Goal: Information Seeking & Learning: Compare options

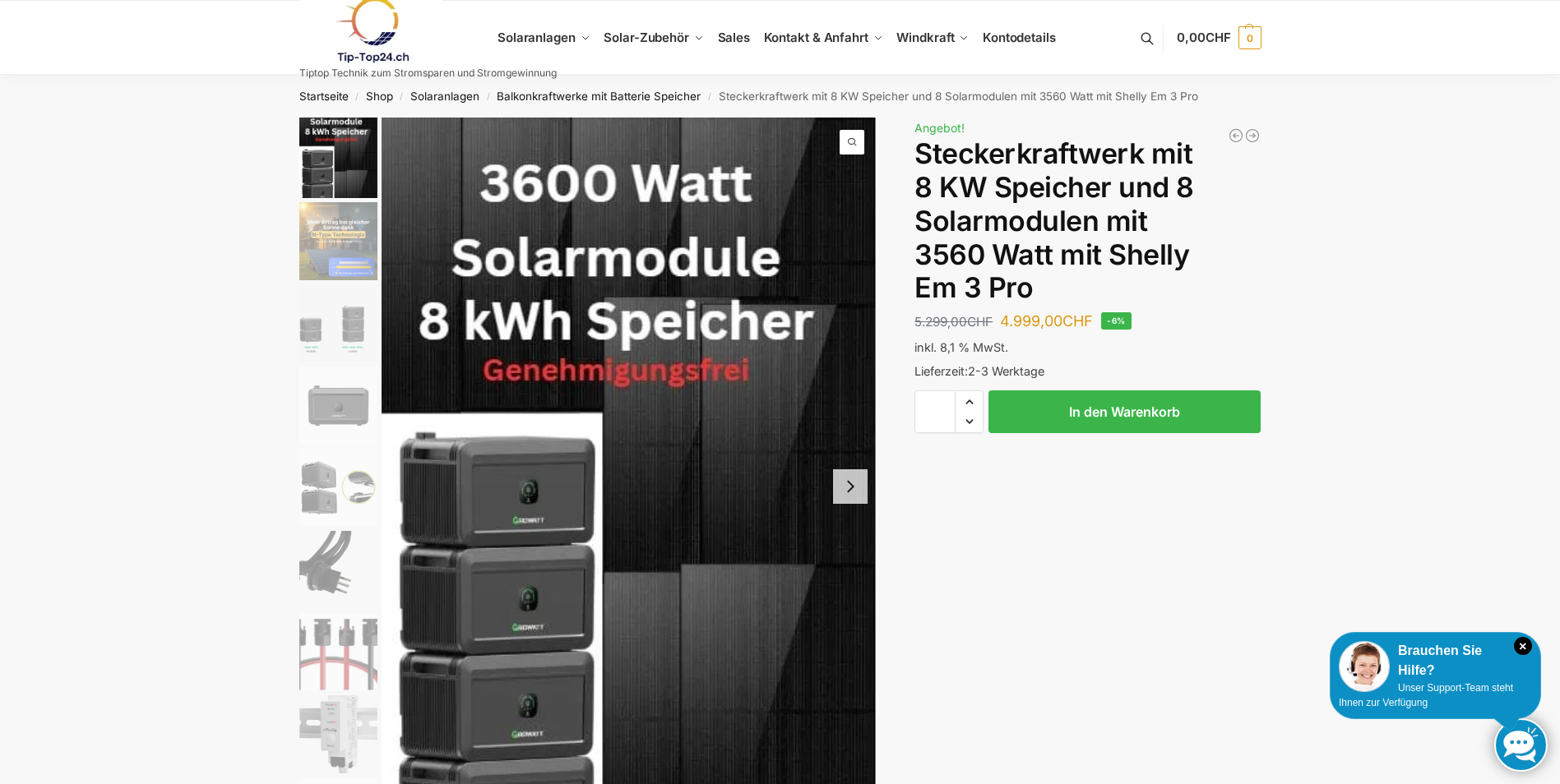
click at [318, 244] on img "2 / 9" at bounding box center [338, 241] width 79 height 78
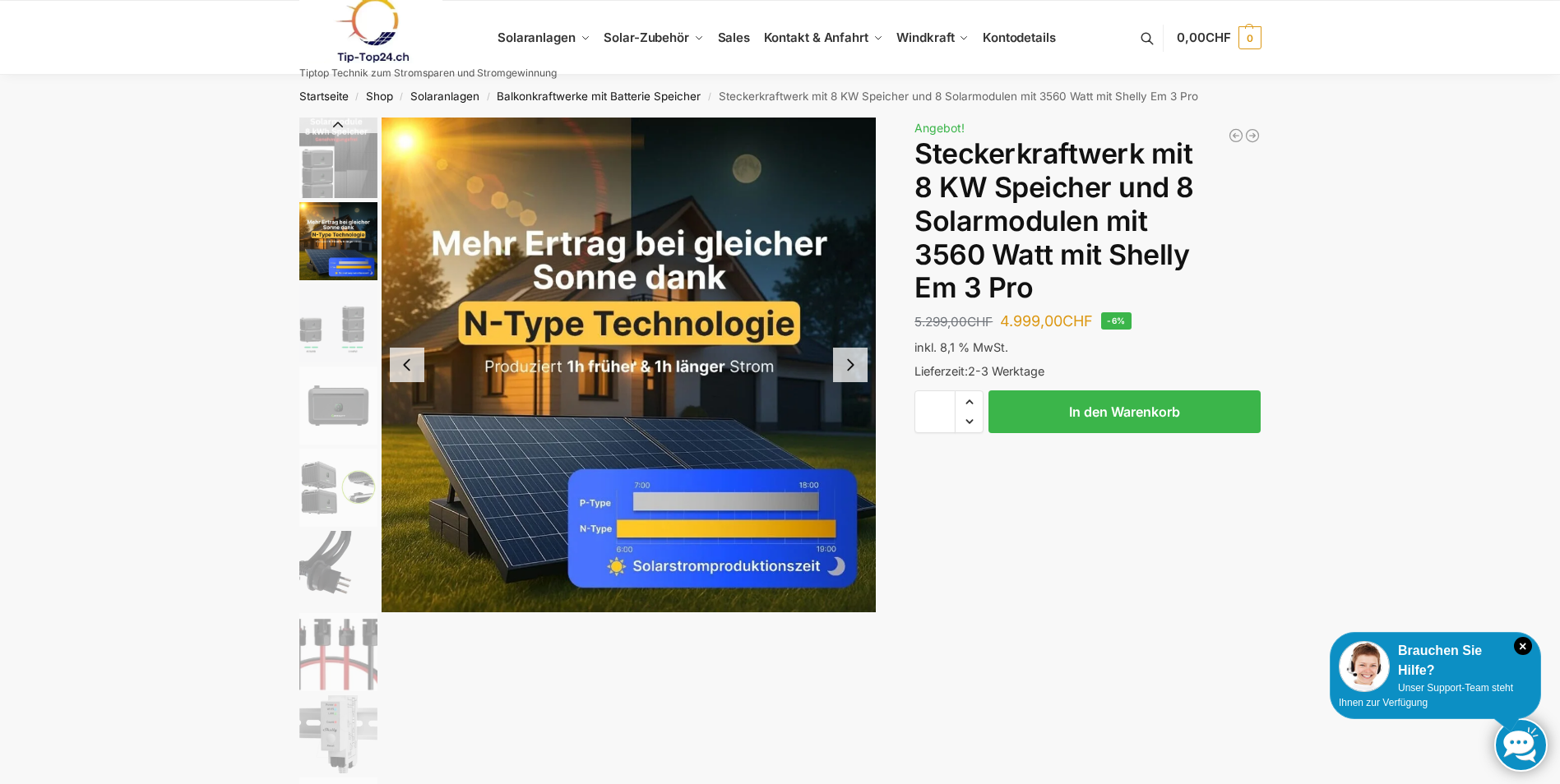
click at [306, 304] on img "3 / 9" at bounding box center [338, 324] width 79 height 78
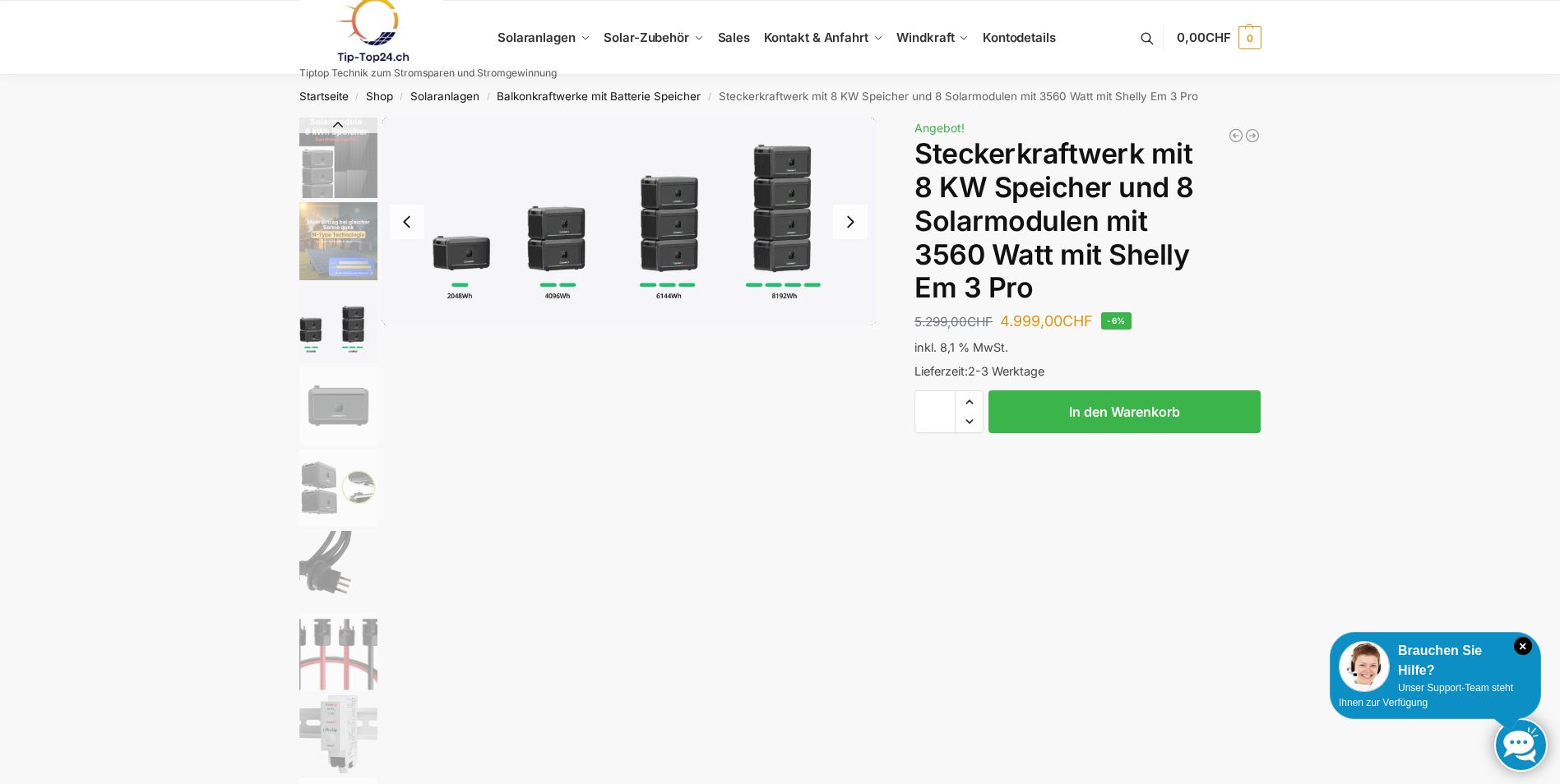
click at [342, 390] on img "4 / 9" at bounding box center [338, 406] width 79 height 78
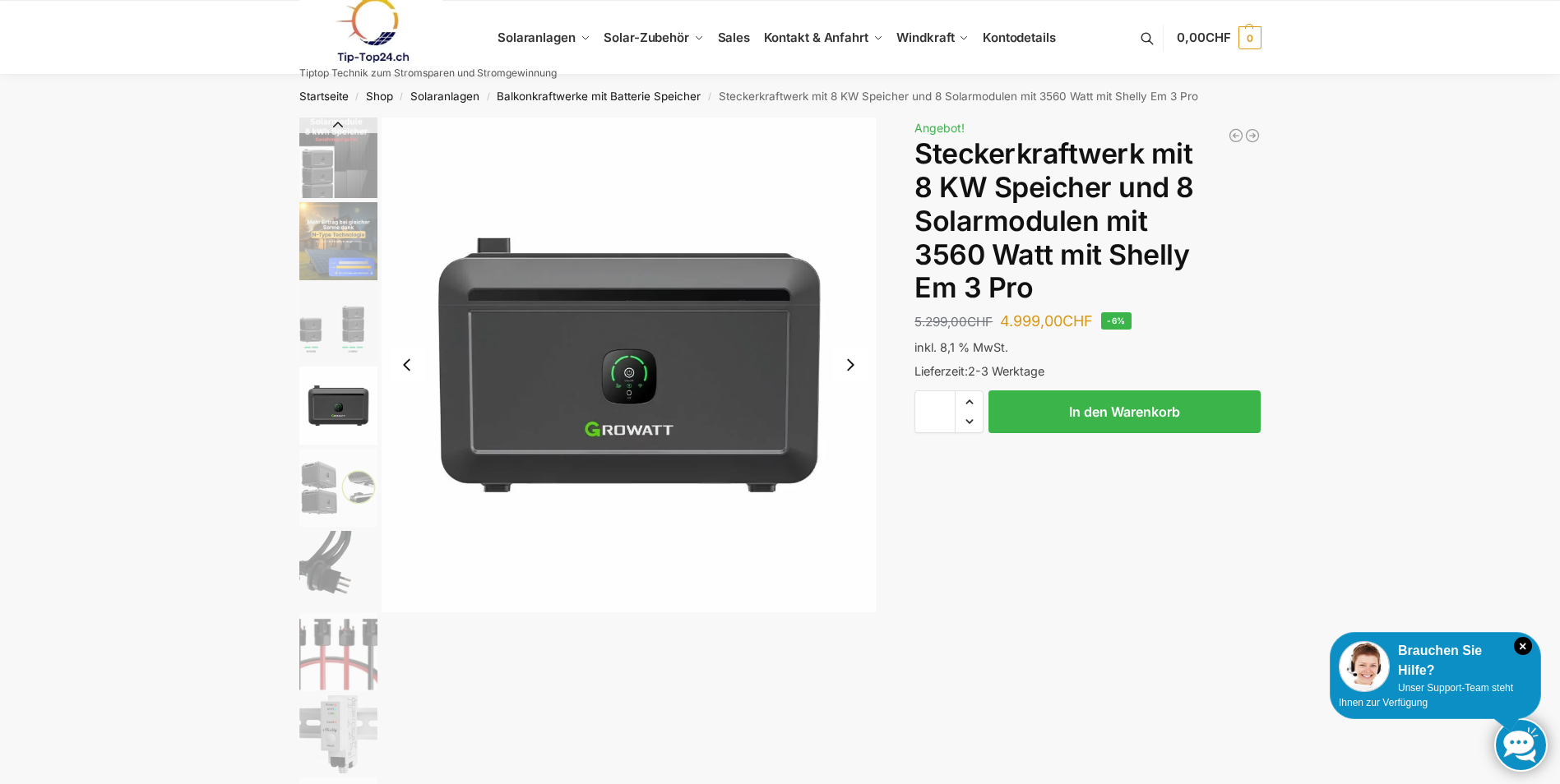
click at [352, 458] on img "5 / 9" at bounding box center [338, 488] width 79 height 78
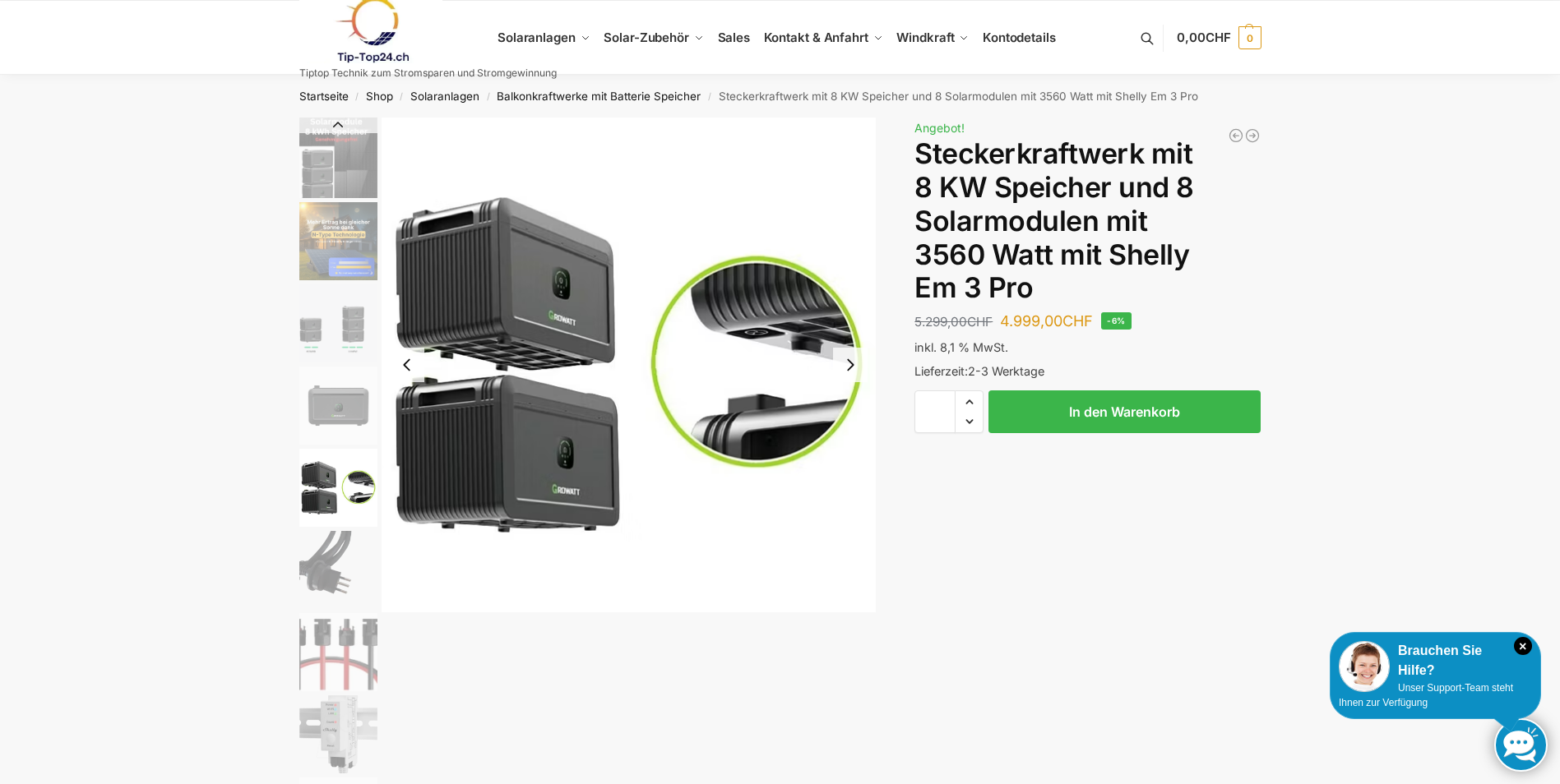
click at [347, 555] on img "6 / 9" at bounding box center [338, 570] width 79 height 78
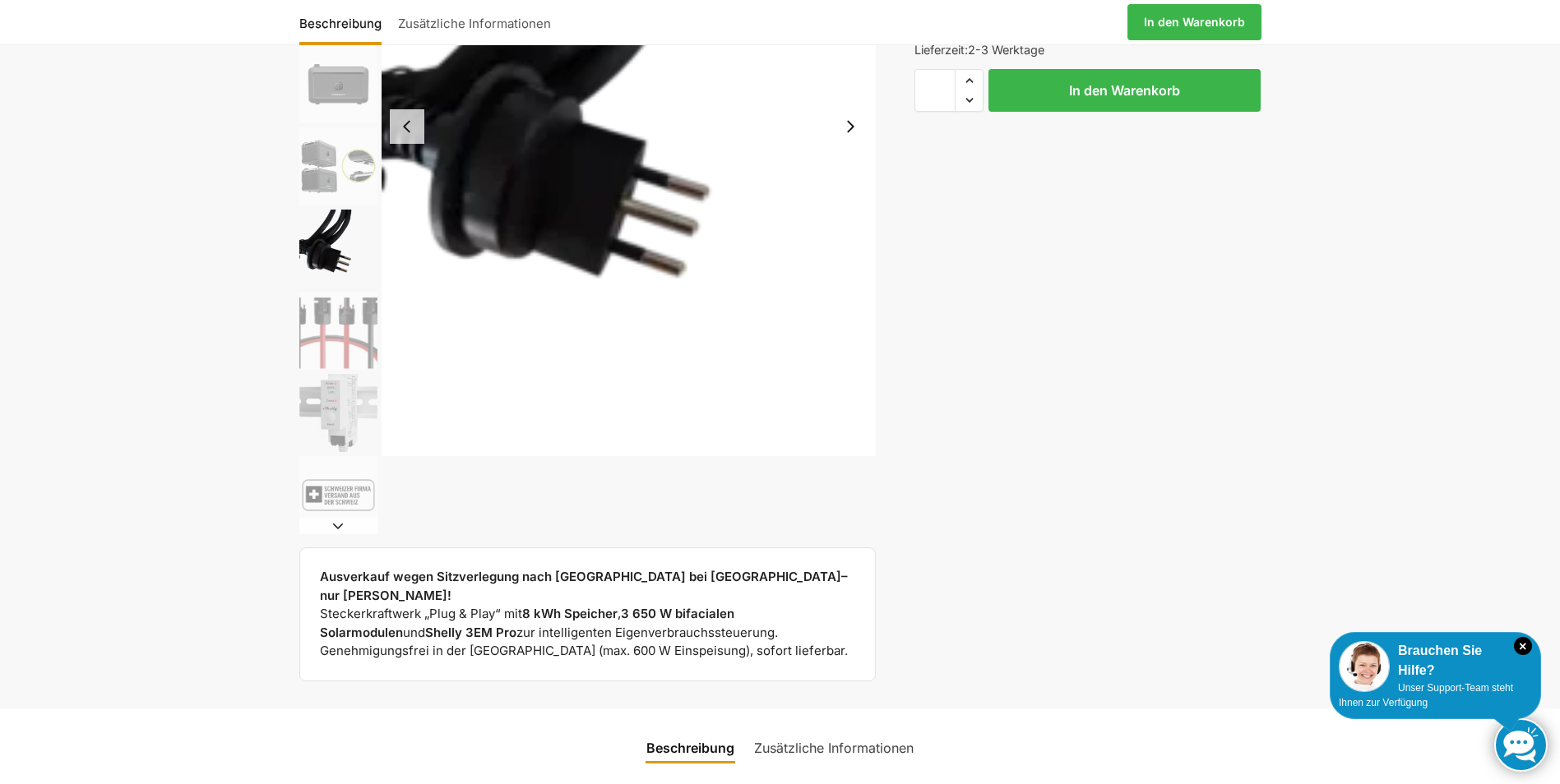
scroll to position [329, 0]
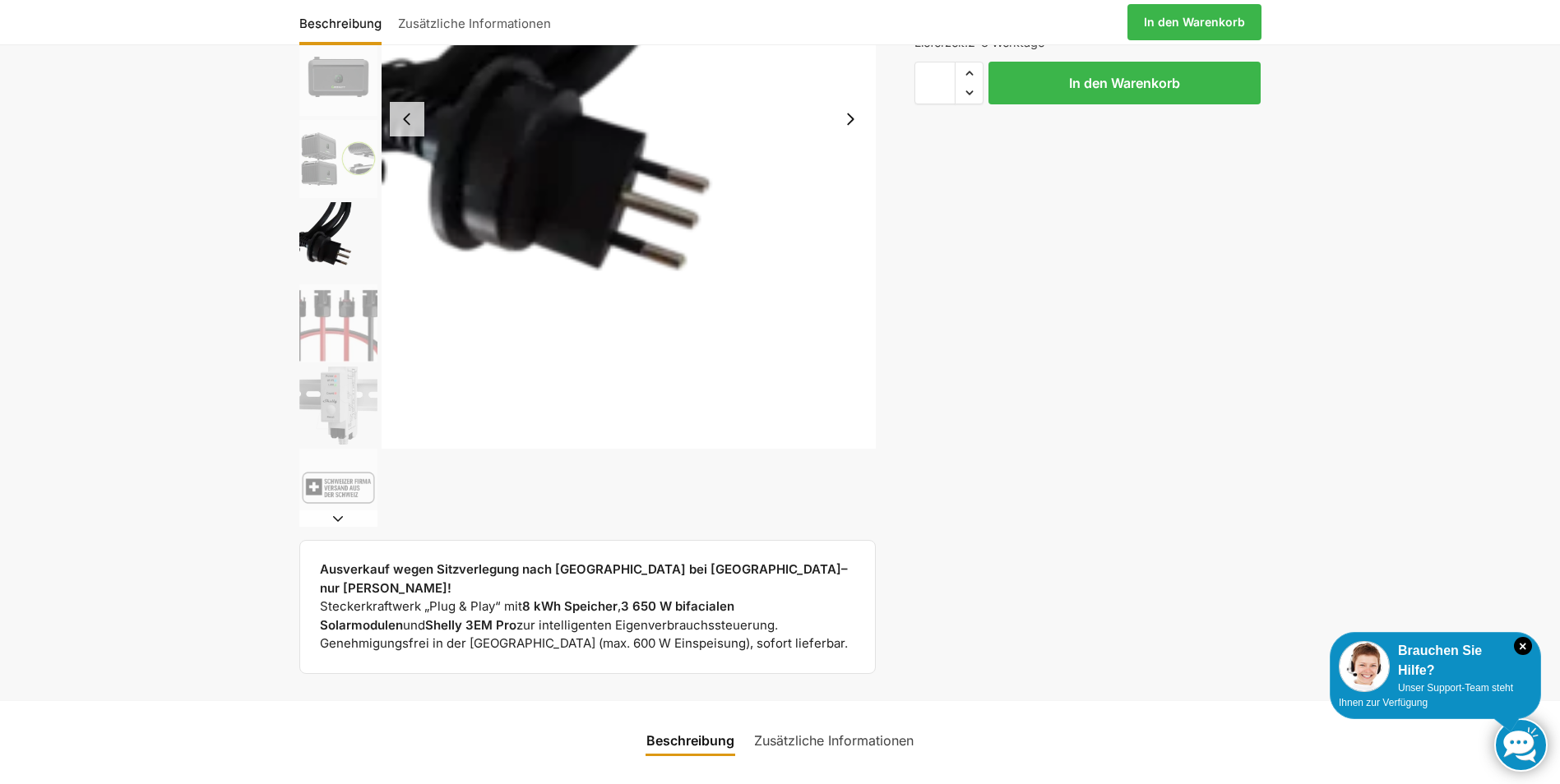
click at [344, 419] on img "8 / 9" at bounding box center [338, 406] width 79 height 78
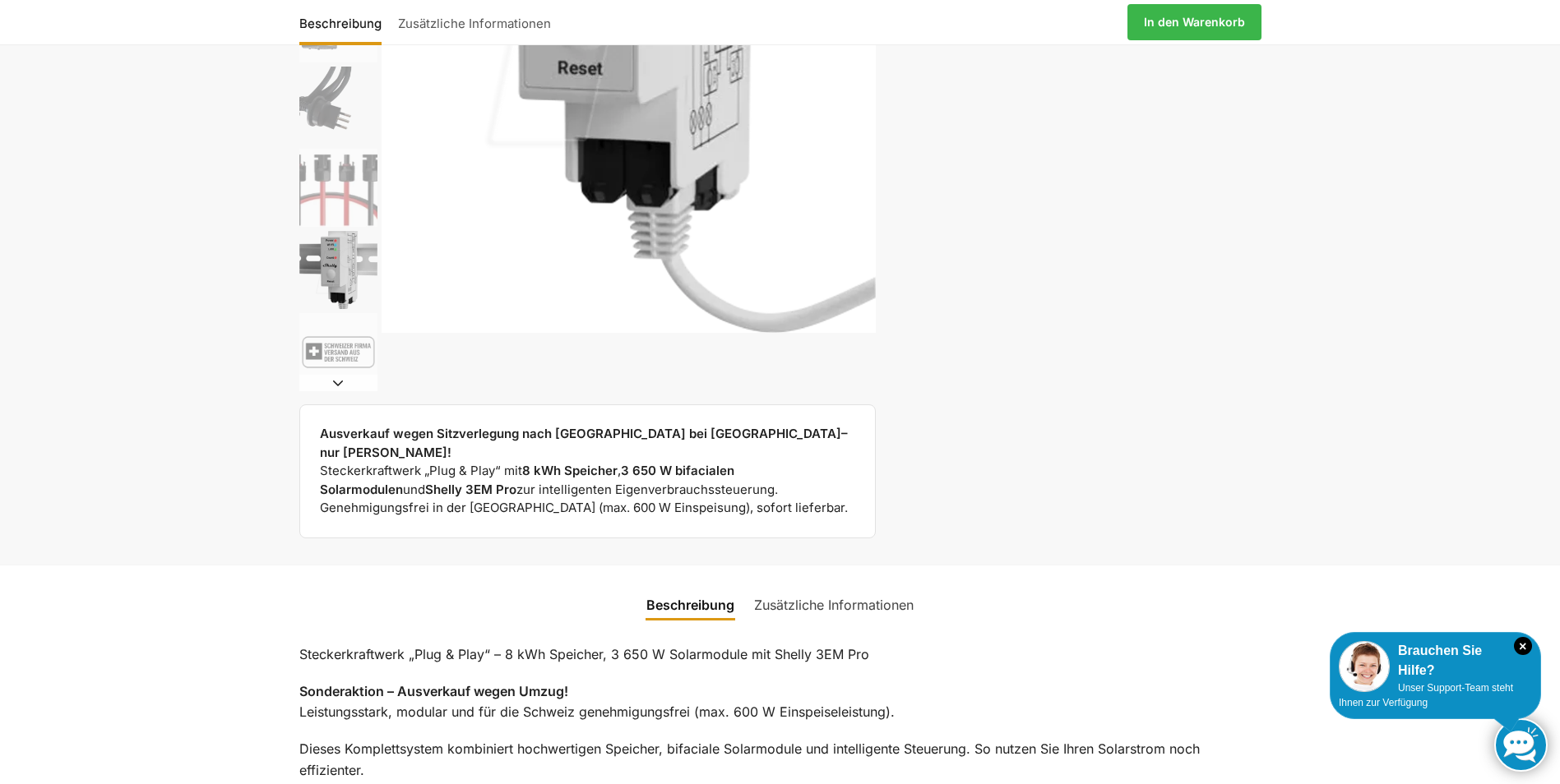
scroll to position [493, 0]
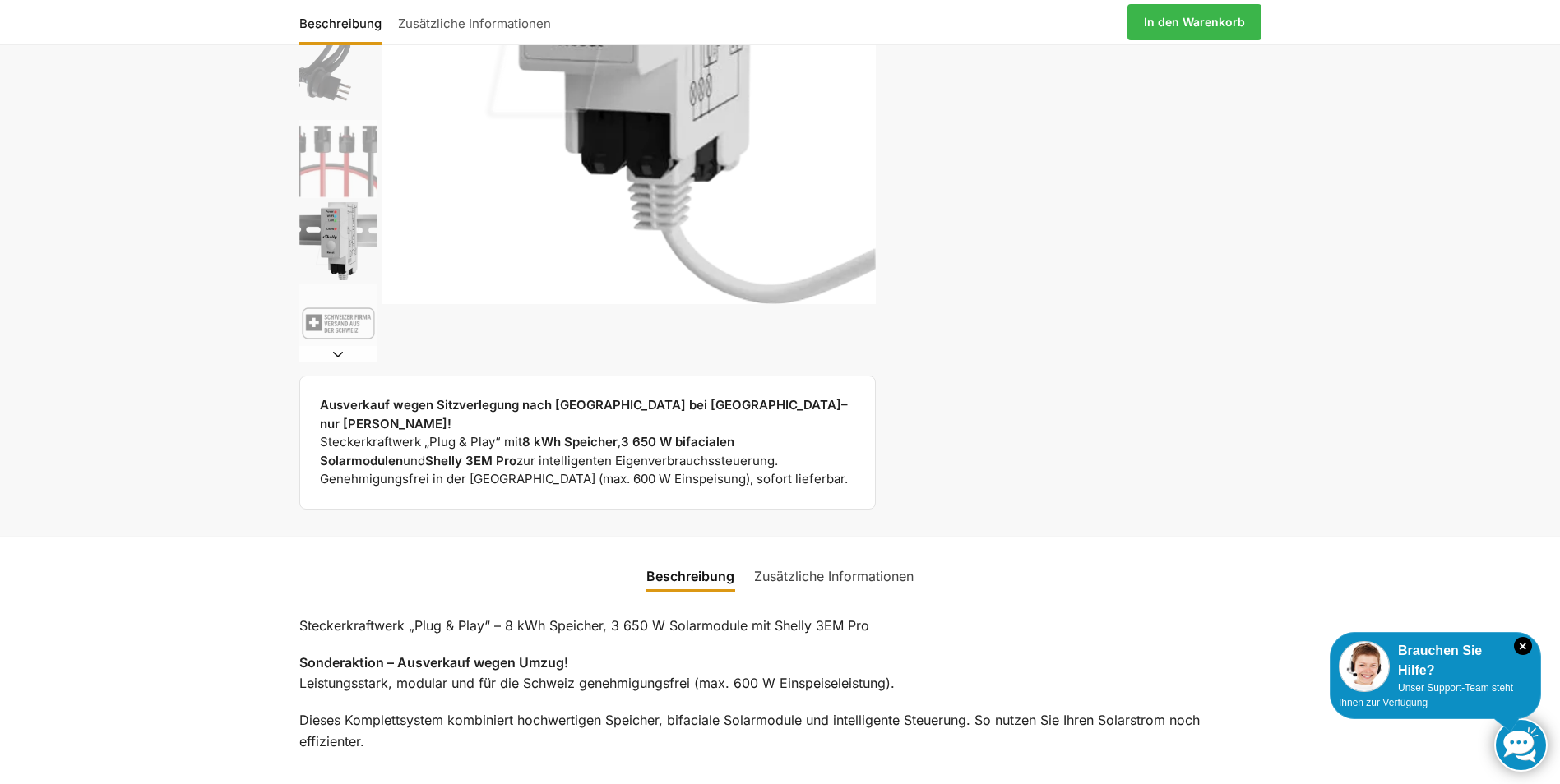
click at [775, 566] on link "Zusätzliche Informationen" at bounding box center [833, 576] width 180 height 39
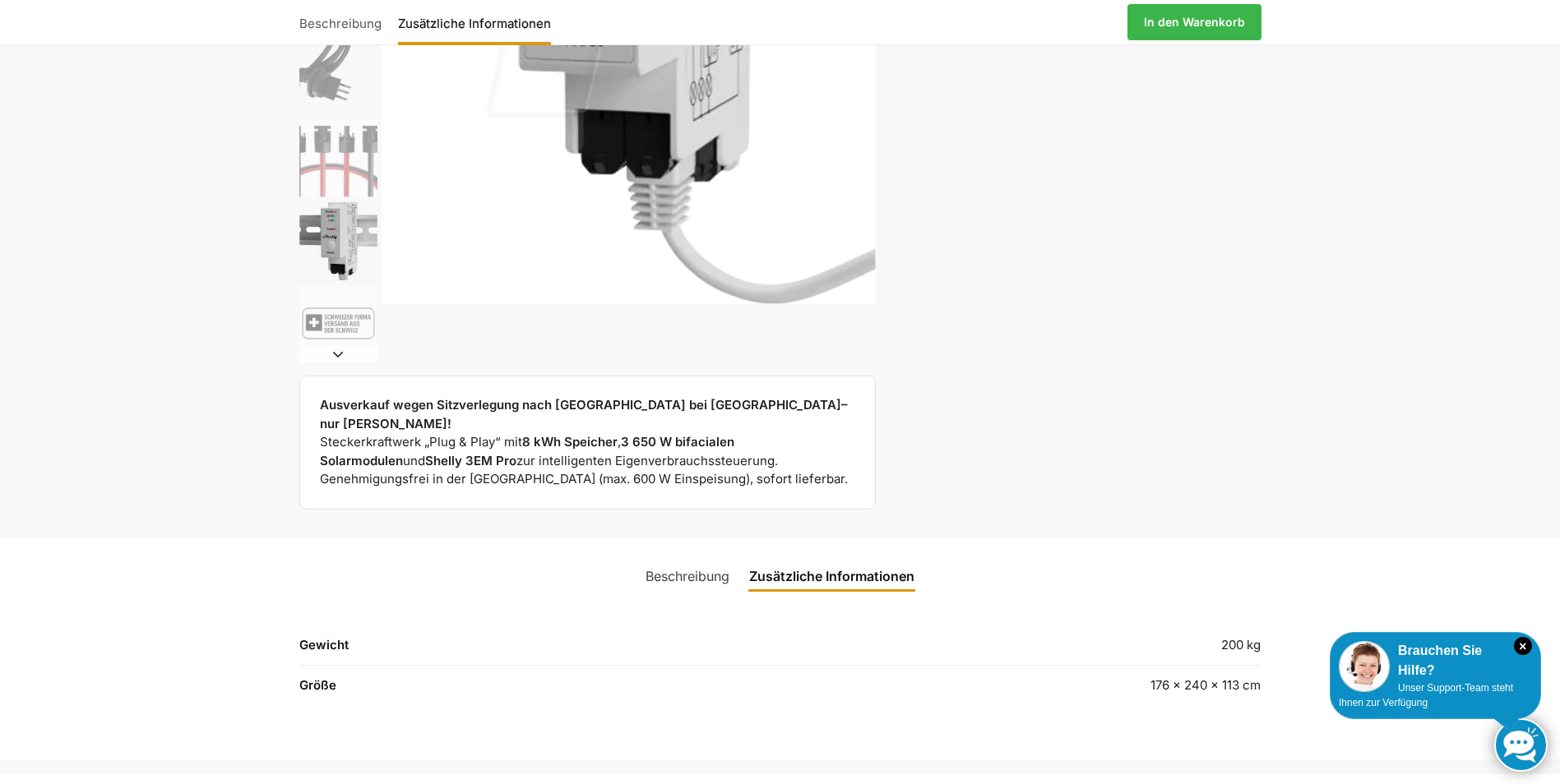
click at [677, 557] on link "Beschreibung" at bounding box center [687, 576] width 104 height 39
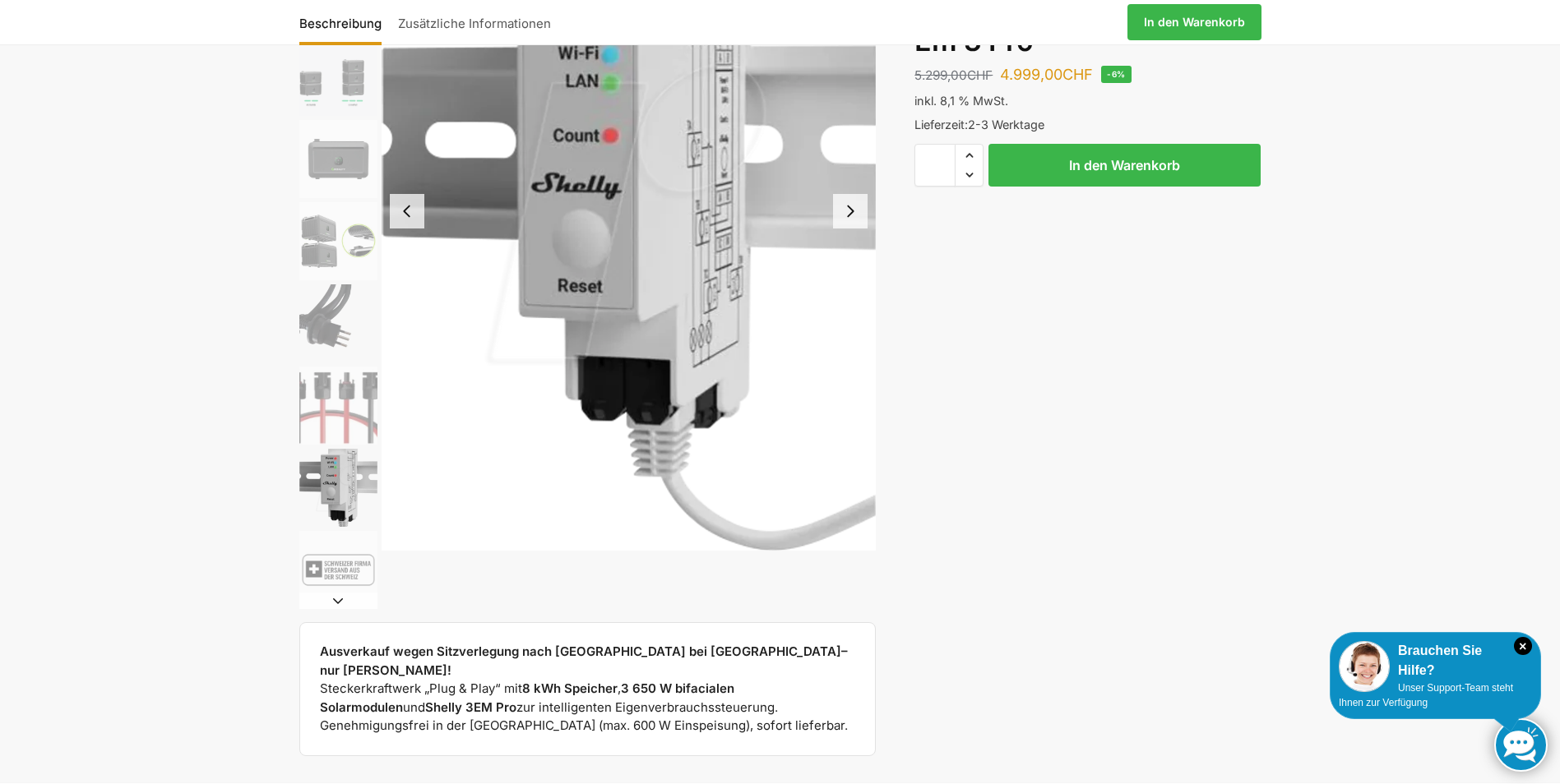
scroll to position [0, 0]
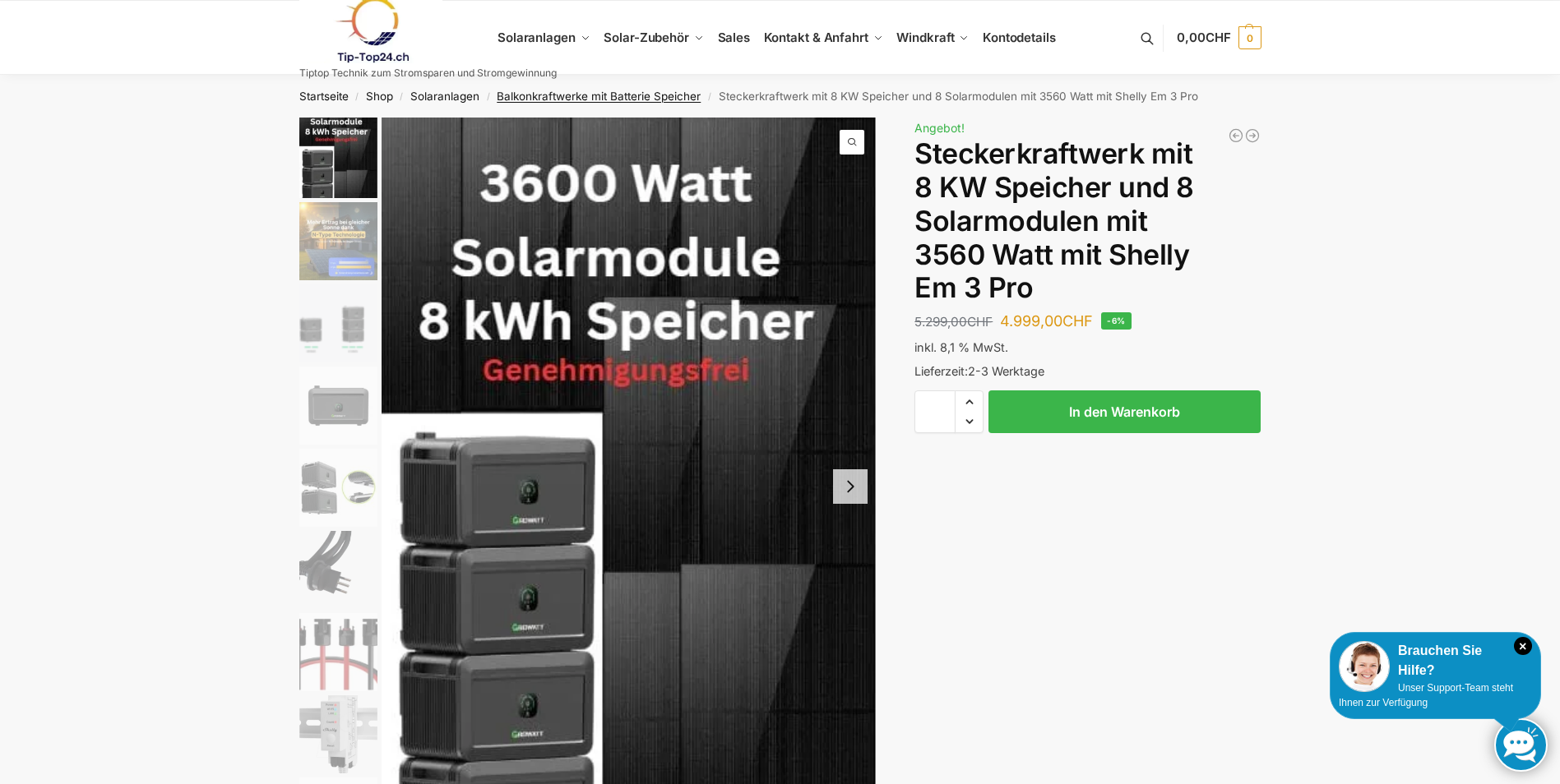
click at [593, 94] on link "Balkonkraftwerke mit Batterie Speicher" at bounding box center [599, 96] width 204 height 13
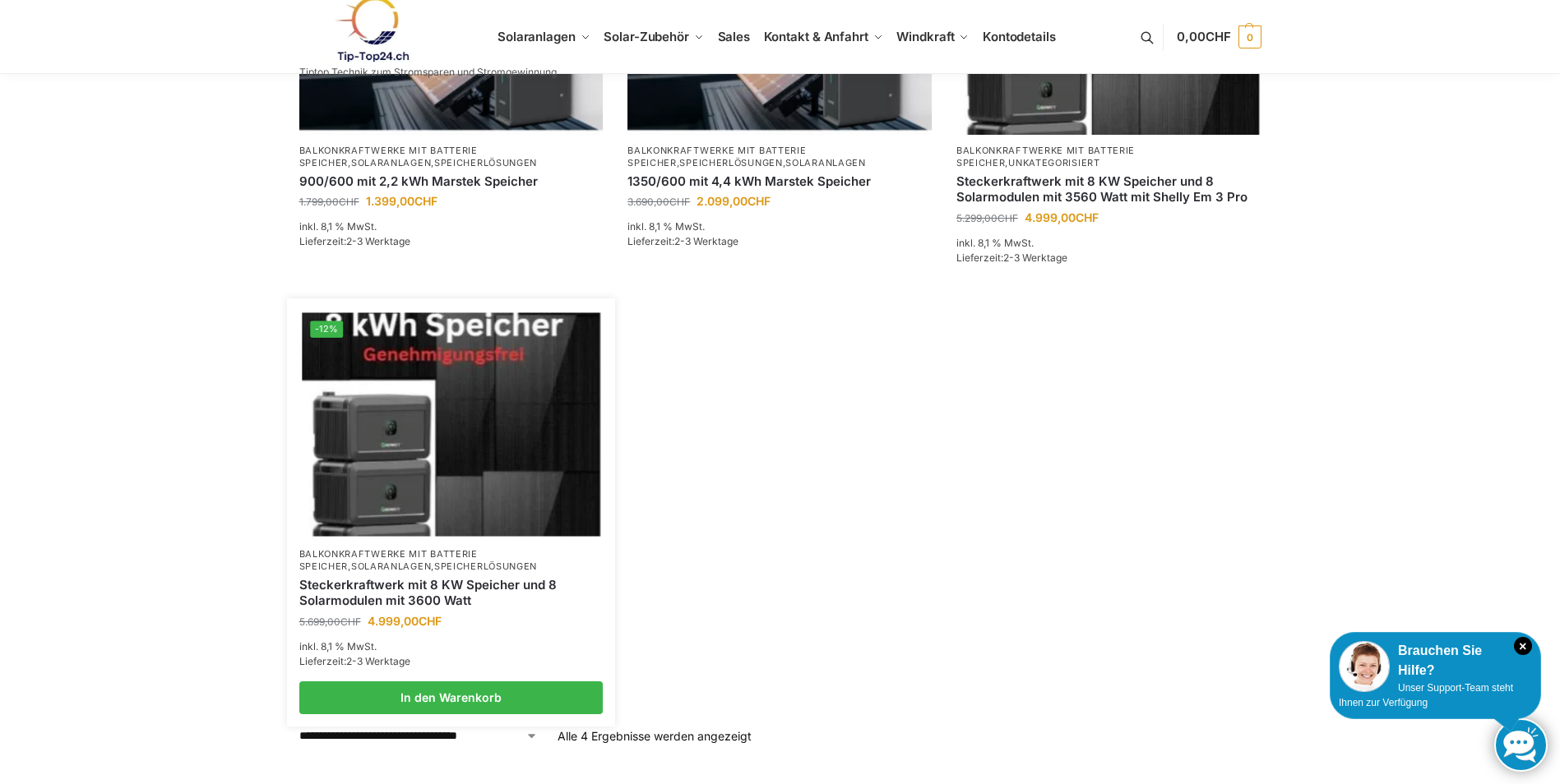
scroll to position [411, 0]
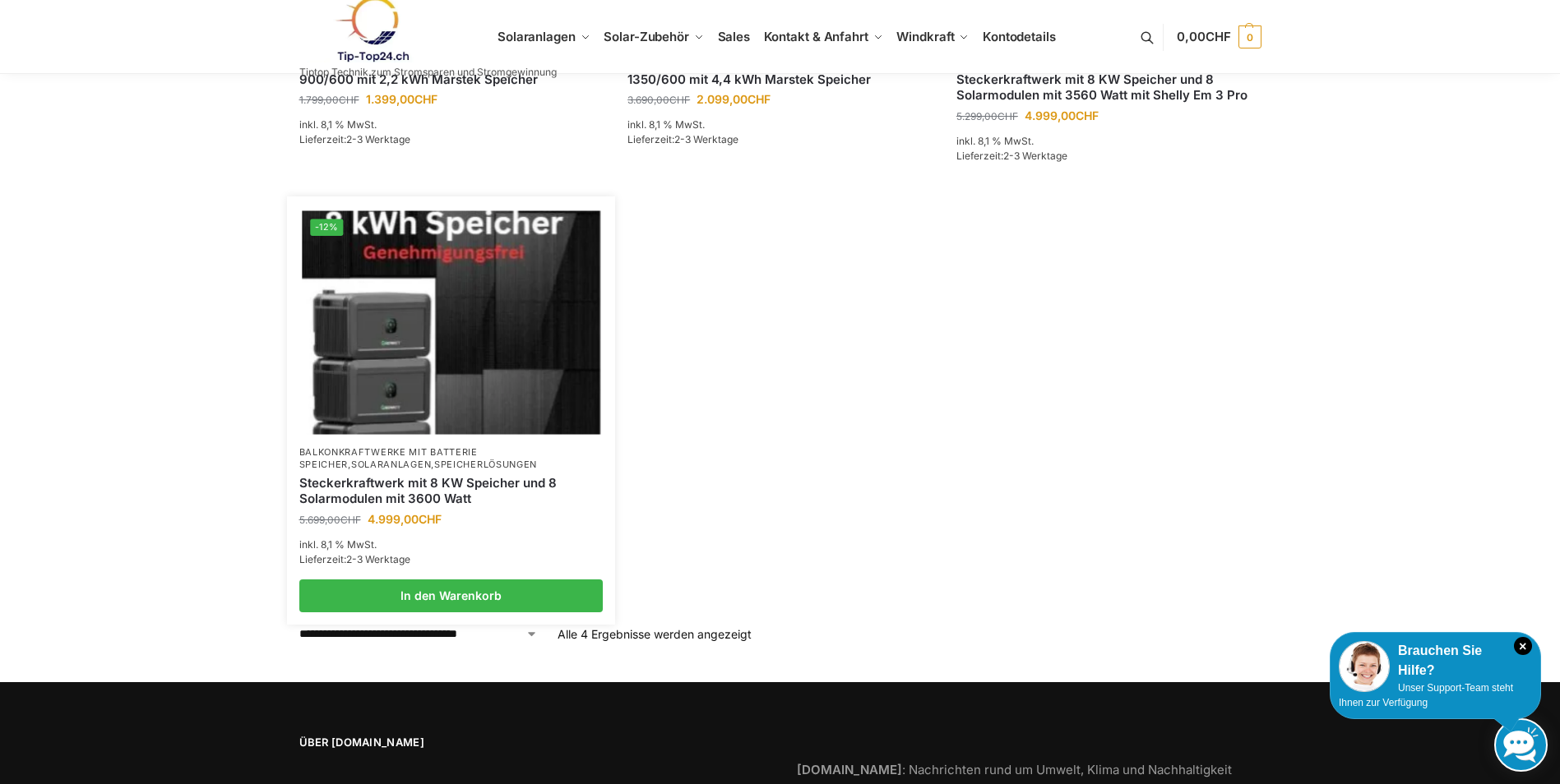
click at [466, 472] on div "Steckerkraftwerk mit 8 KW Speicher und 8 Solarmodulen mit 3600 Watt" at bounding box center [451, 491] width 304 height 38
click at [448, 353] on img at bounding box center [450, 322] width 298 height 224
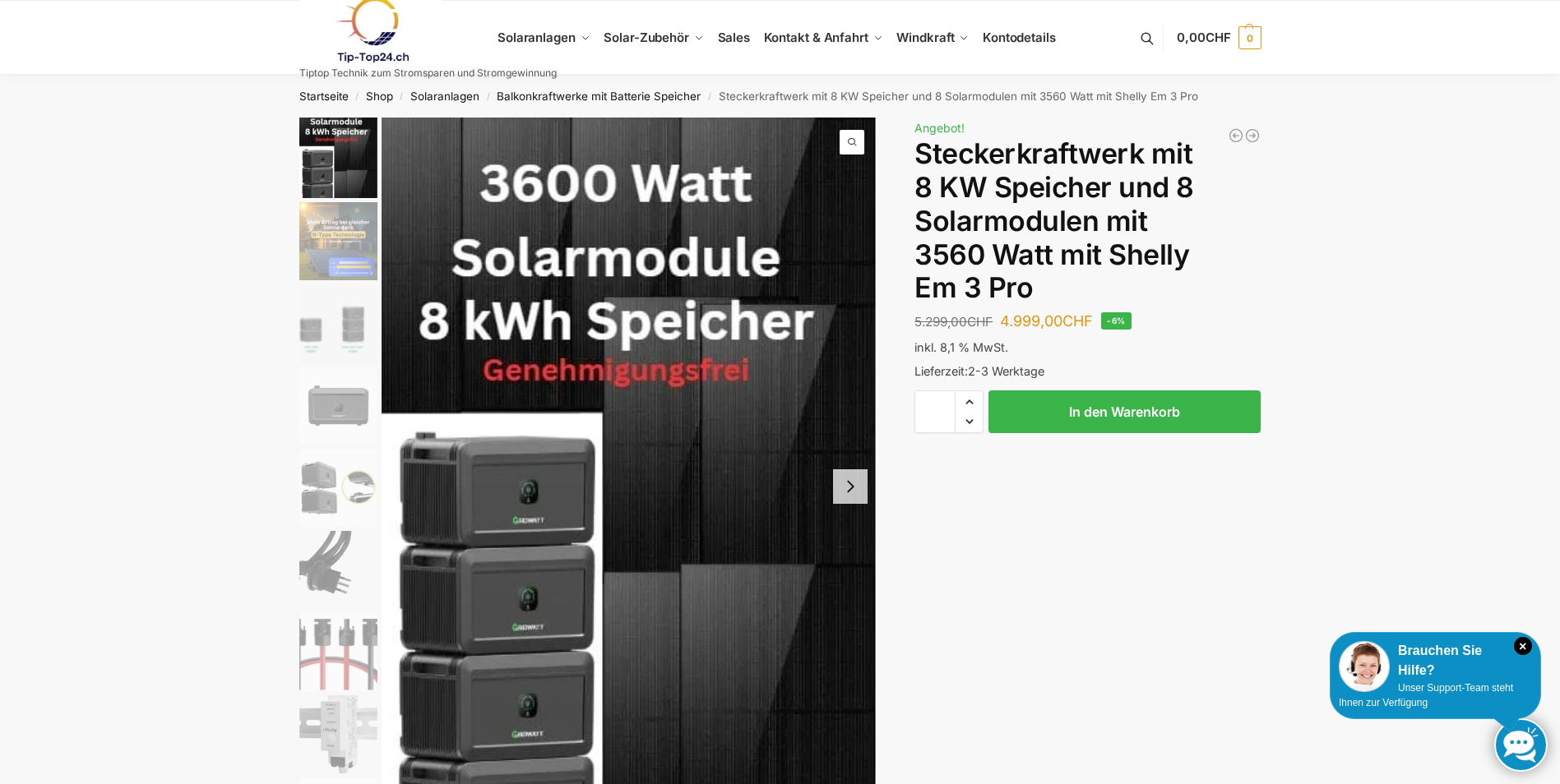
click at [344, 237] on img "2 / 9" at bounding box center [338, 241] width 79 height 78
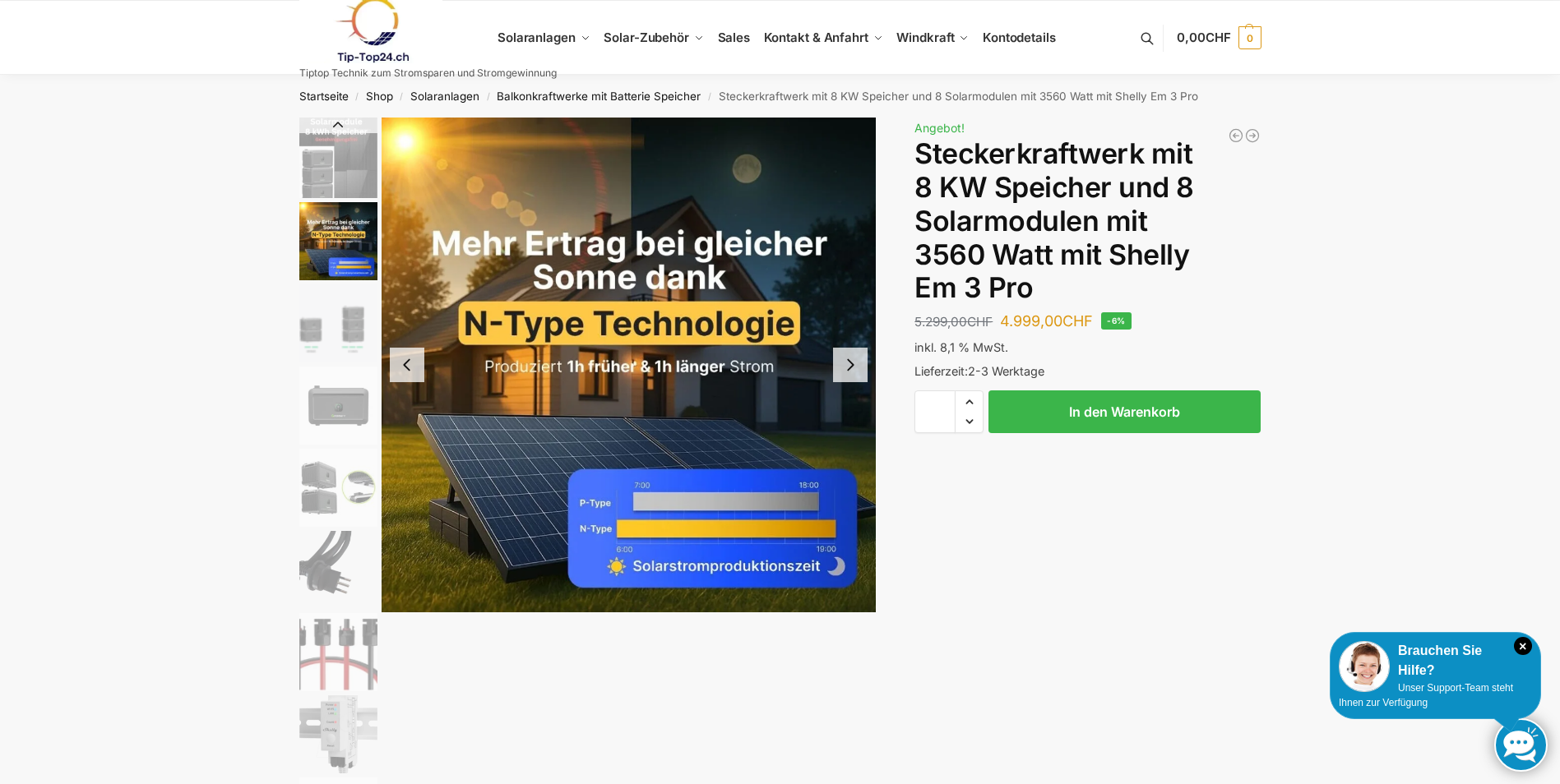
click at [339, 295] on img "3 / 9" at bounding box center [338, 324] width 79 height 78
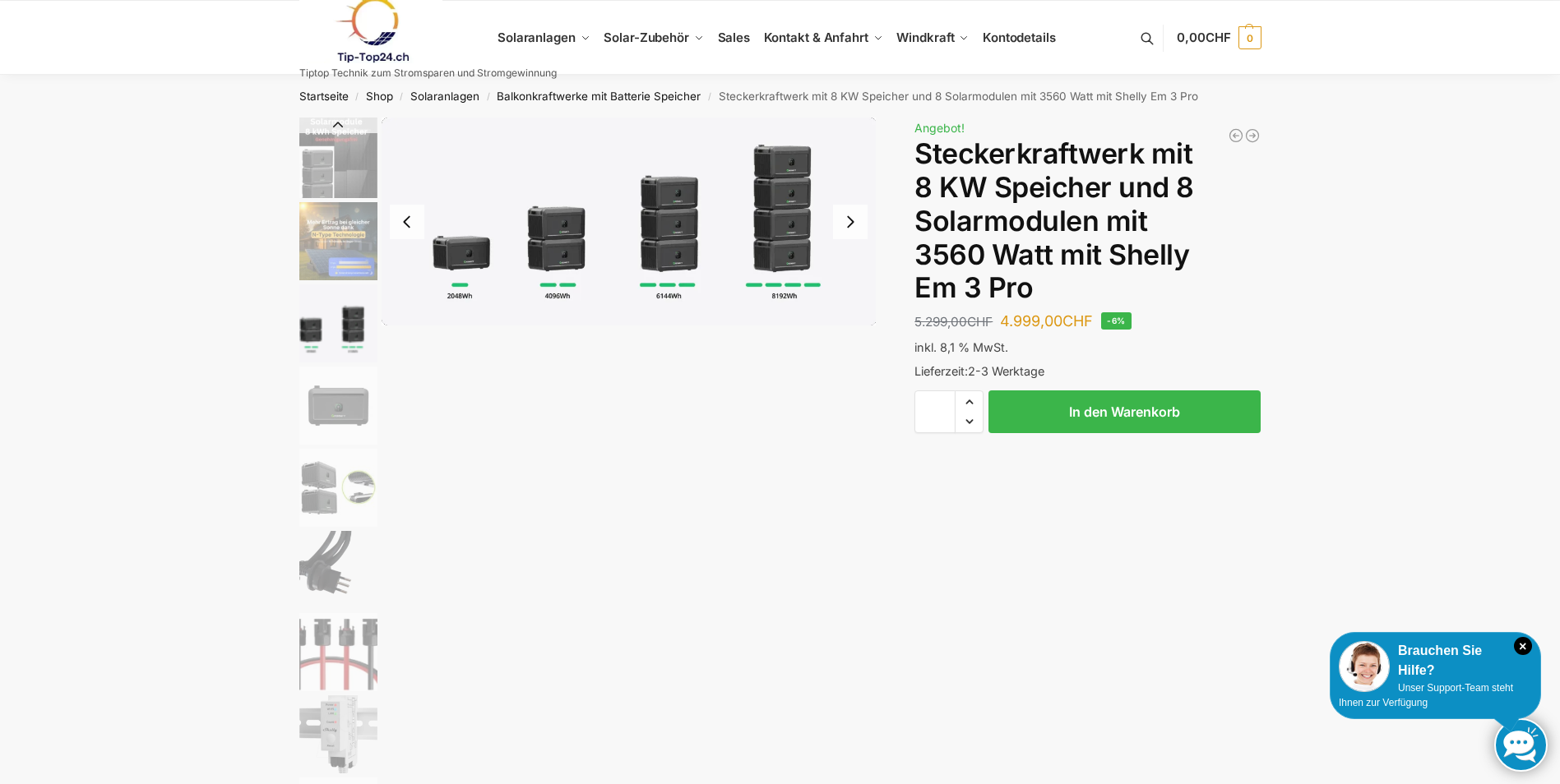
click at [352, 406] on img "4 / 9" at bounding box center [338, 406] width 79 height 78
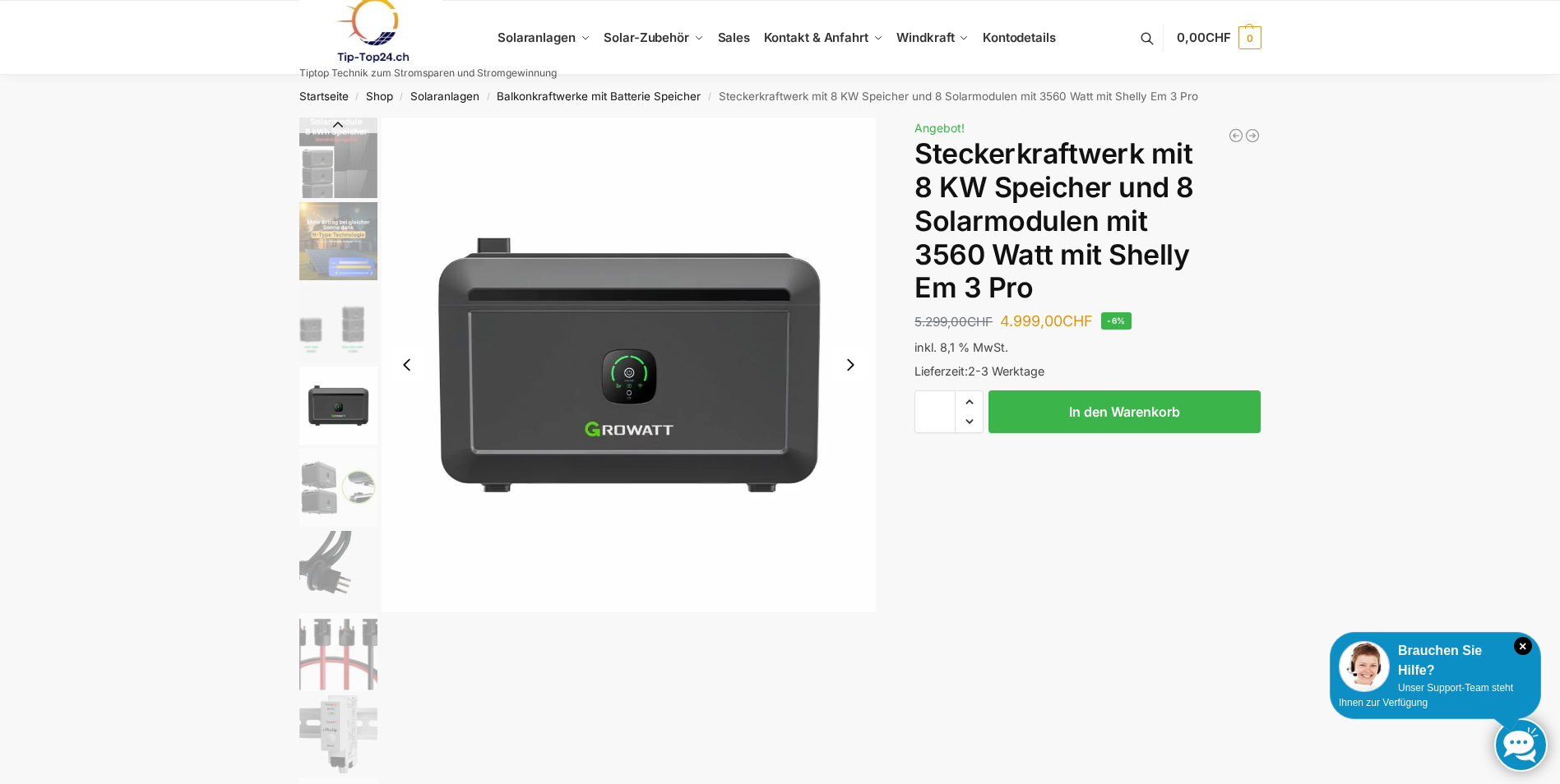
click at [347, 470] on img "5 / 9" at bounding box center [338, 488] width 79 height 78
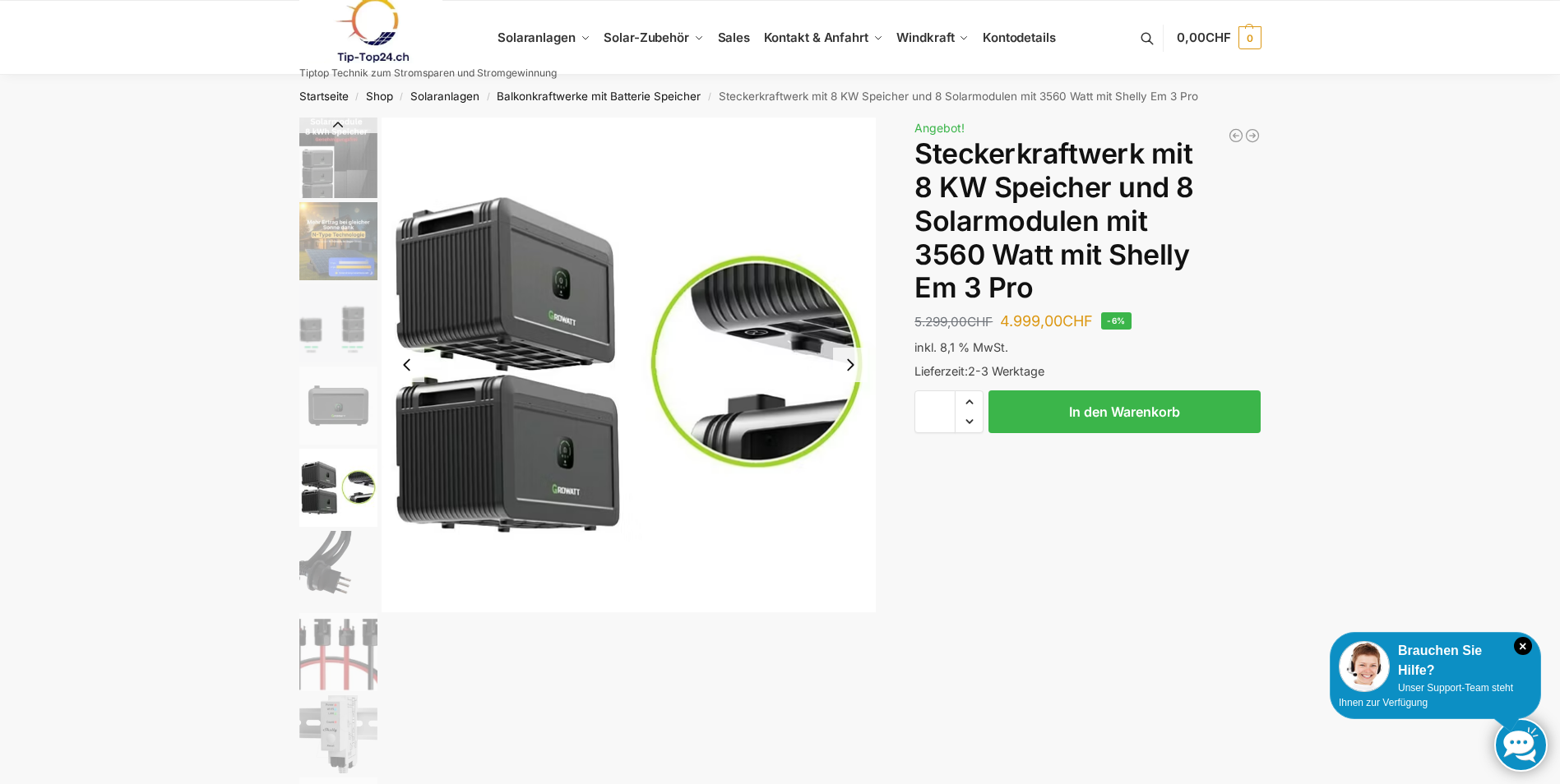
click at [338, 549] on img "6 / 9" at bounding box center [338, 570] width 79 height 78
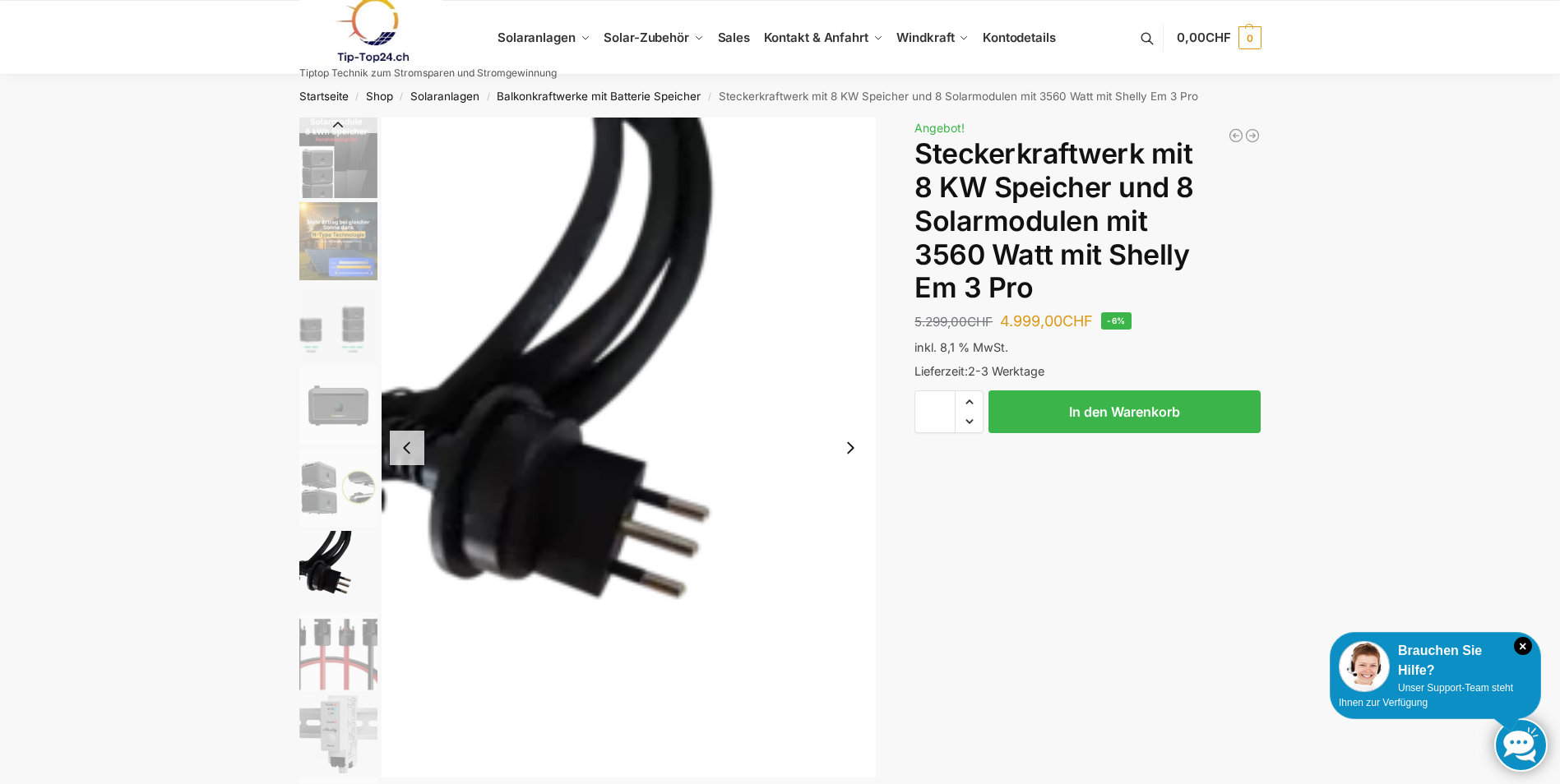
click at [352, 658] on img "7 / 9" at bounding box center [338, 653] width 79 height 78
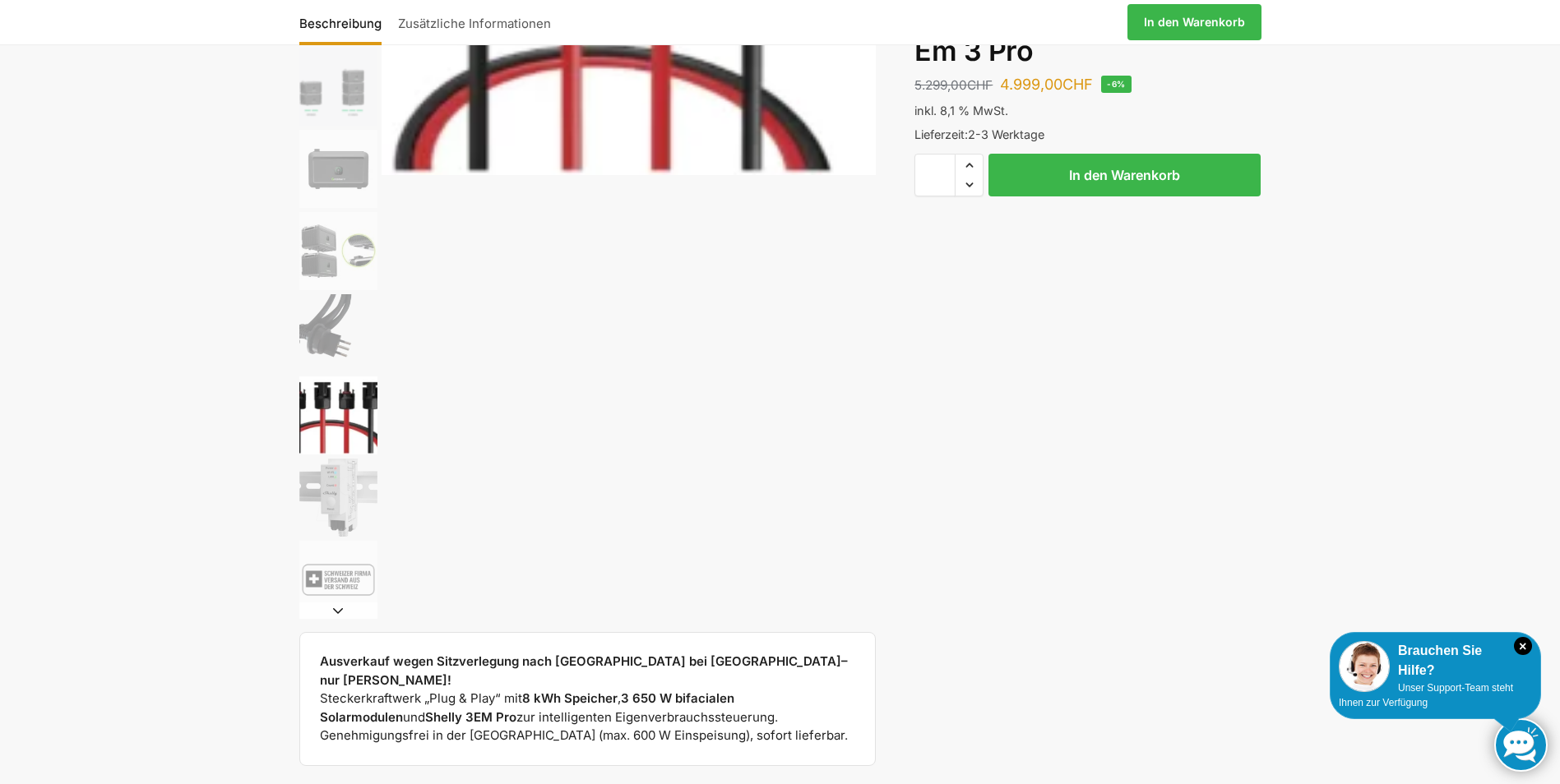
scroll to position [246, 0]
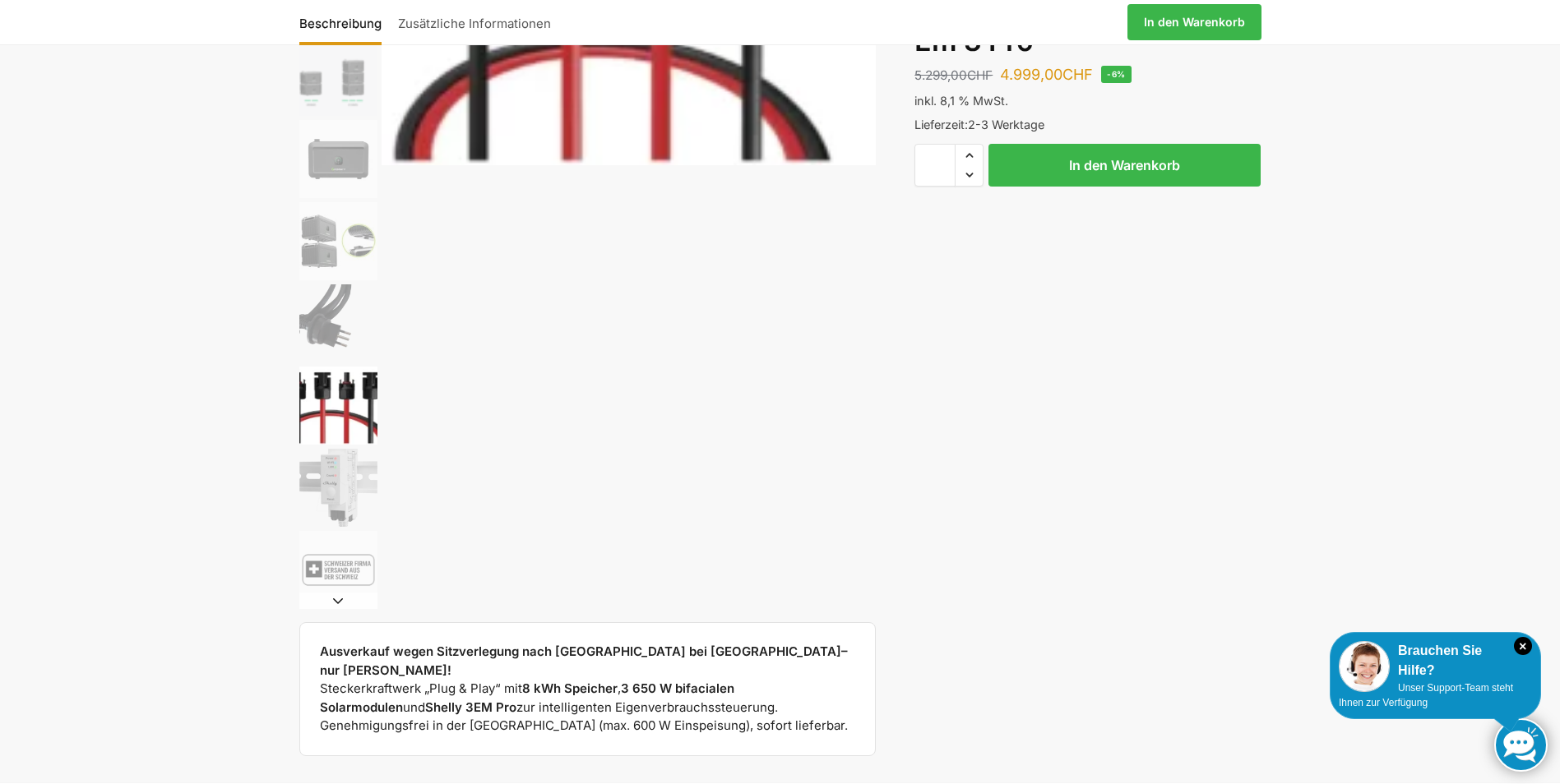
click at [347, 480] on img "8 / 9" at bounding box center [338, 488] width 79 height 78
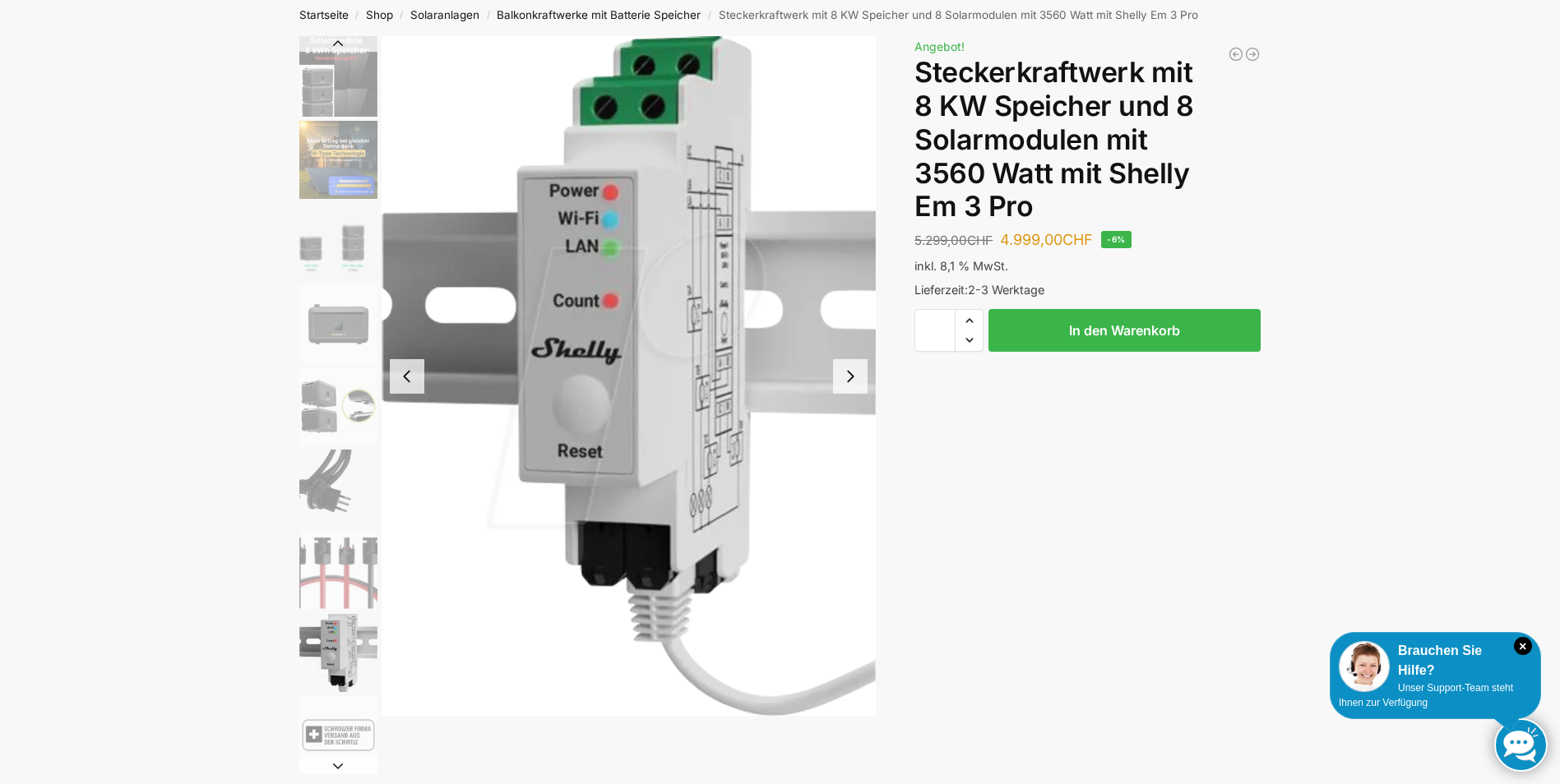
scroll to position [0, 0]
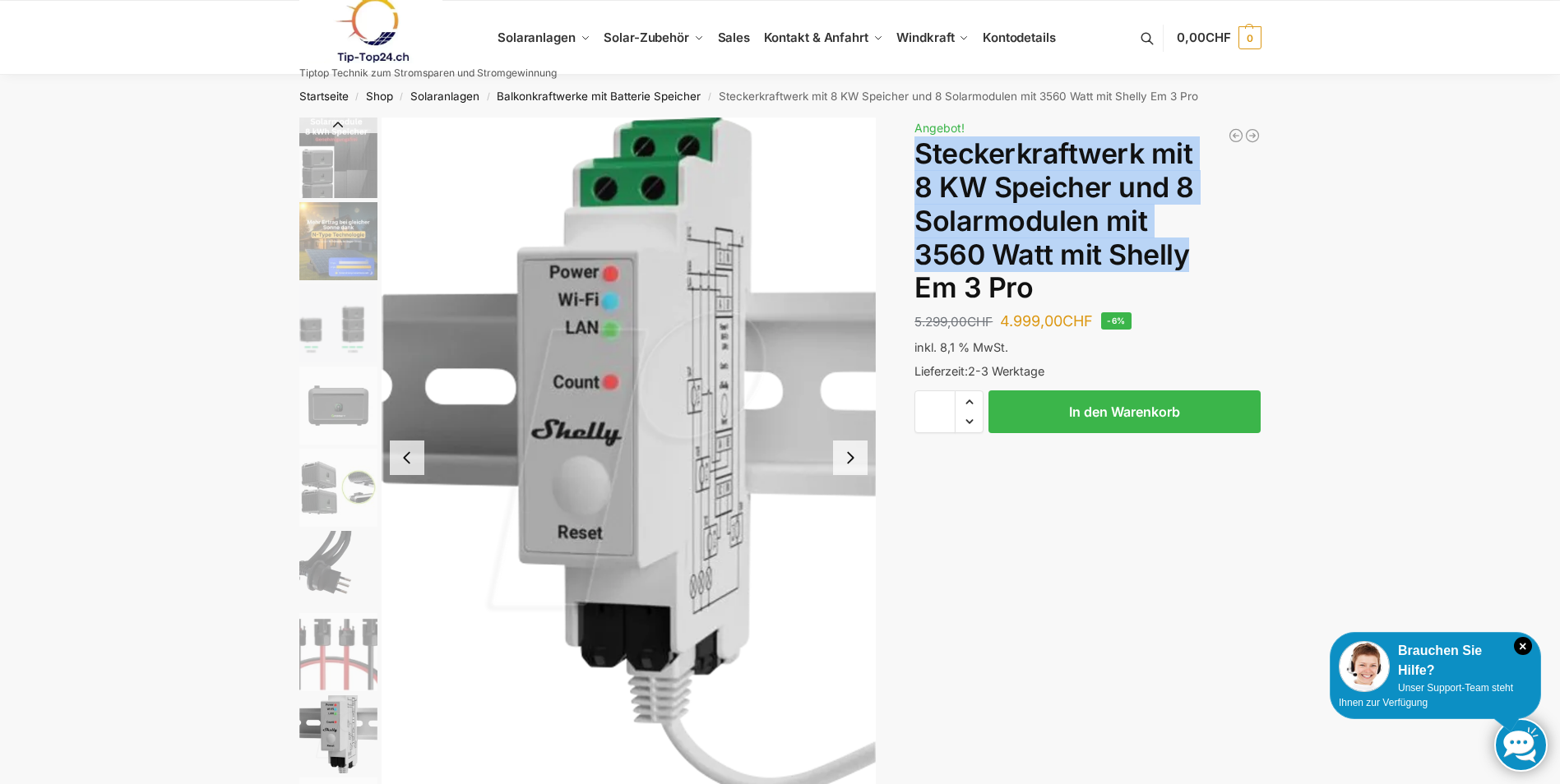
drag, startPoint x: 915, startPoint y: 143, endPoint x: 1181, endPoint y: 245, distance: 284.9
click at [1181, 245] on h1 "Steckerkraftwerk mit 8 KW Speicher und 8 Solarmodulen mit 3560 Watt mit Shelly …" at bounding box center [1087, 220] width 347 height 168
drag, startPoint x: 1181, startPoint y: 245, endPoint x: 1107, endPoint y: 228, distance: 75.9
copy h1 "Steckerkraftwerk mit 8 KW Speicher und 8 Solarmodulen mit 3560 Watt mit Shelly"
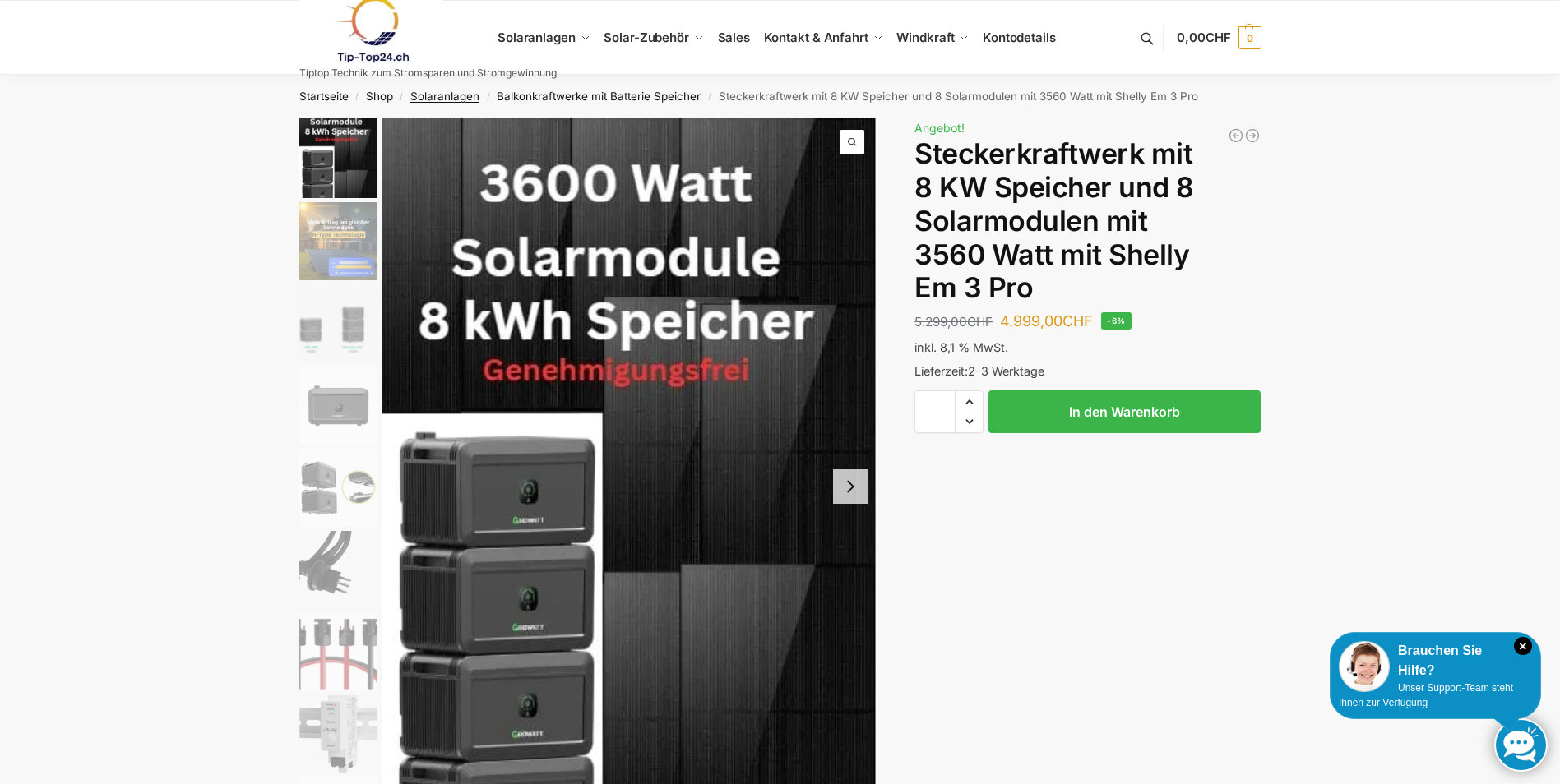
click at [436, 97] on link "Solaranlagen" at bounding box center [444, 96] width 69 height 13
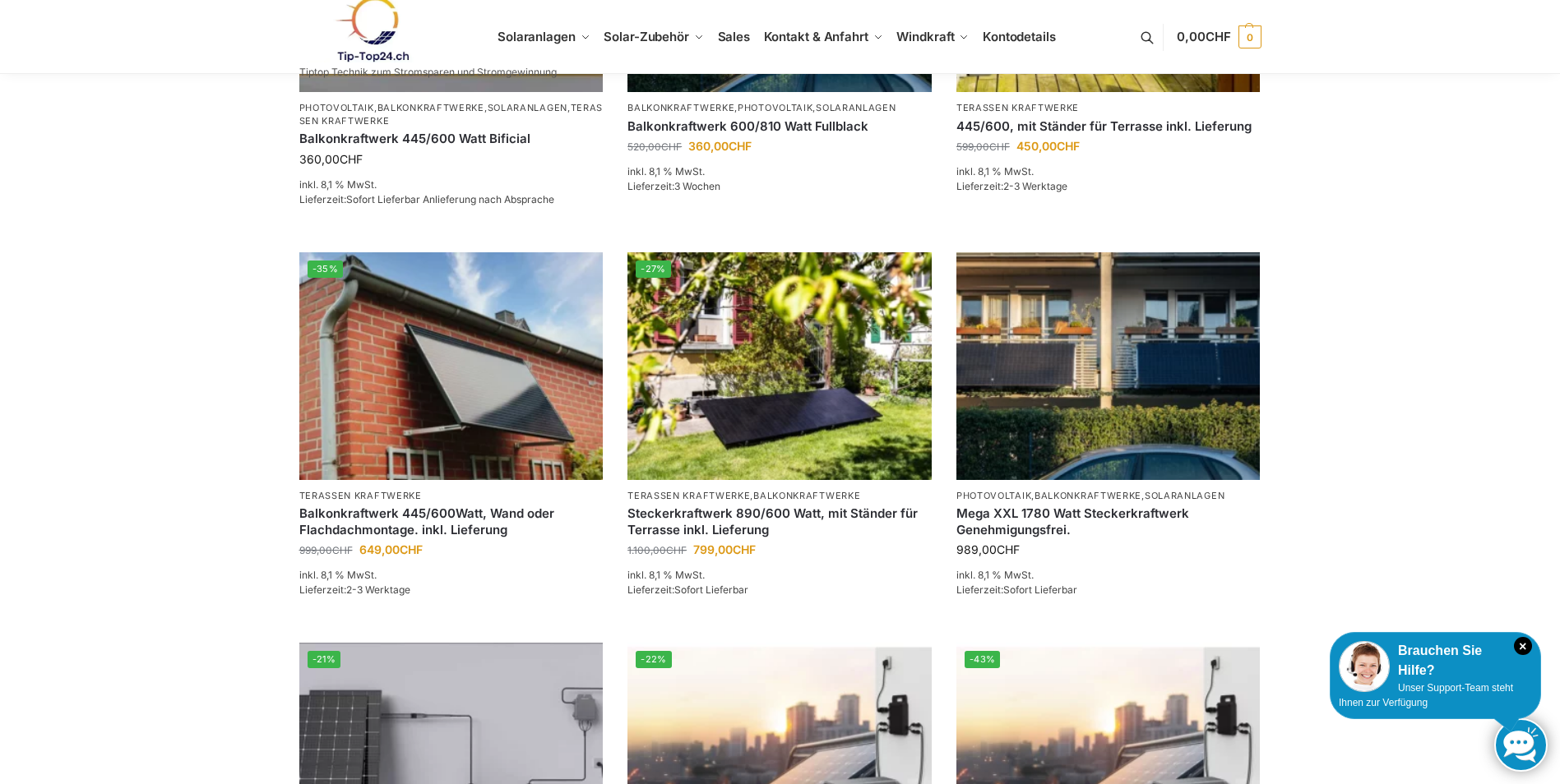
scroll to position [987, 0]
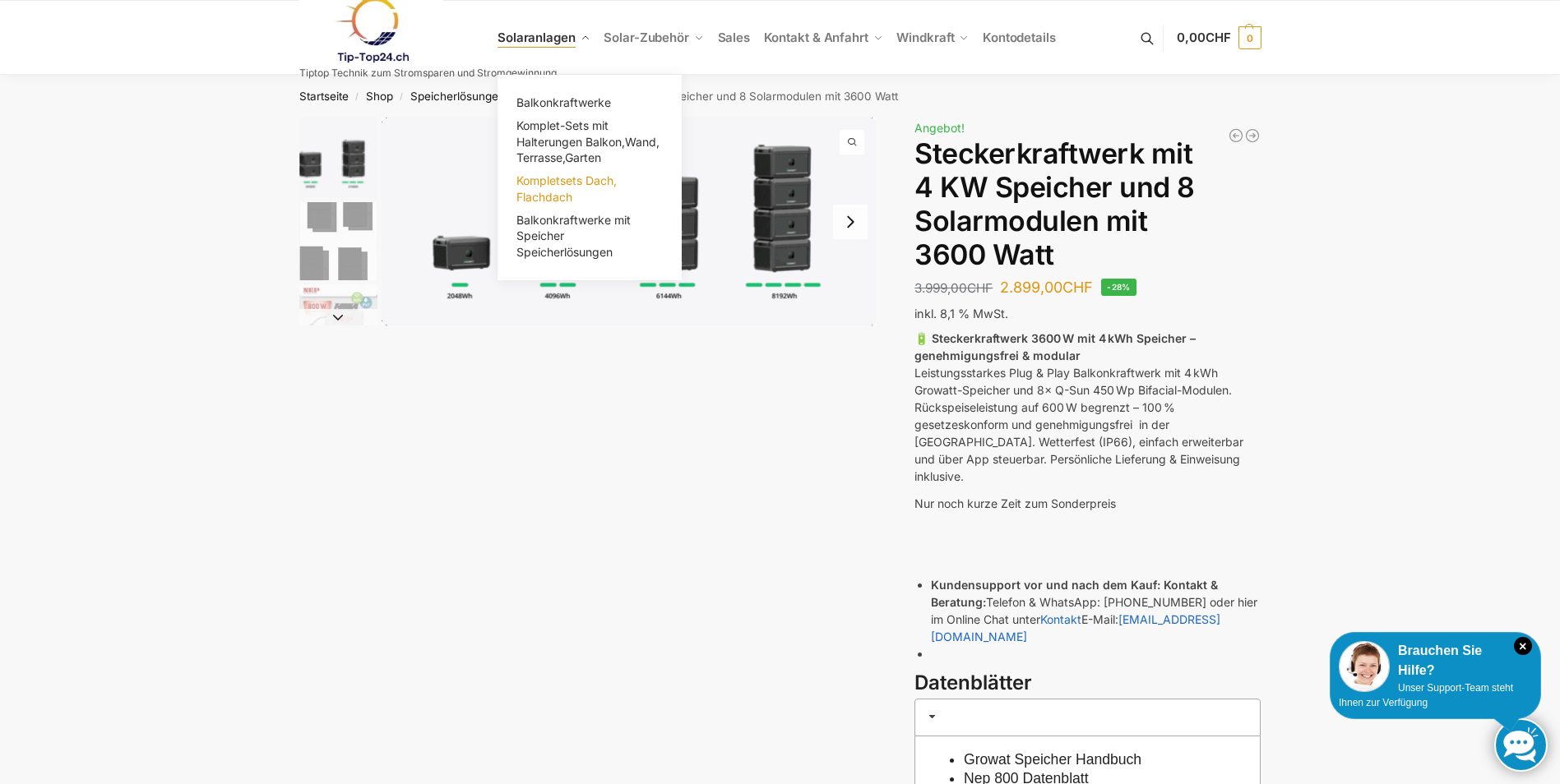
click at [569, 176] on span "Kompletsets Dach, Flachdach" at bounding box center [566, 189] width 100 height 30
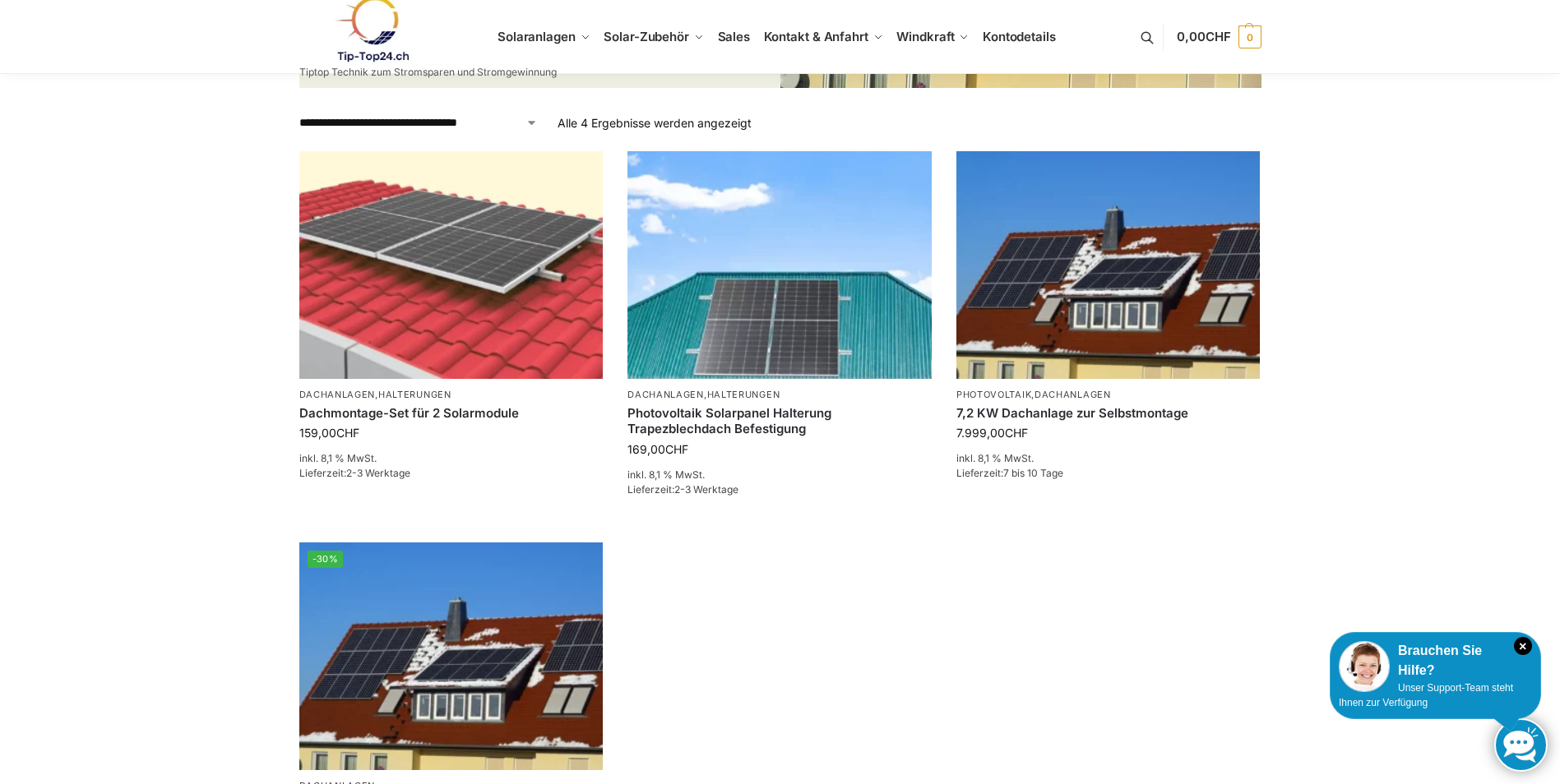
scroll to position [395, 0]
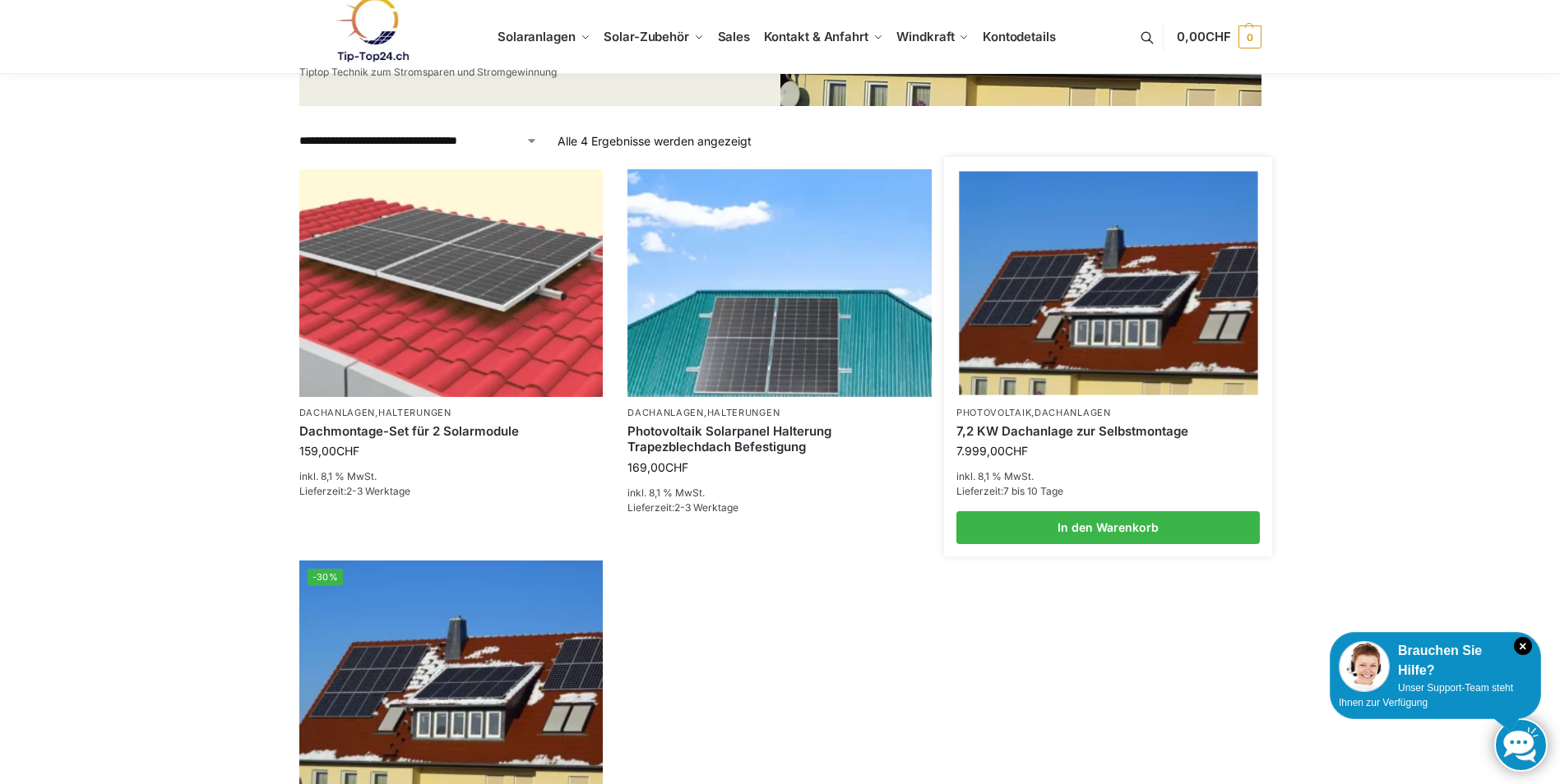
click at [1132, 326] on img at bounding box center [1107, 283] width 298 height 224
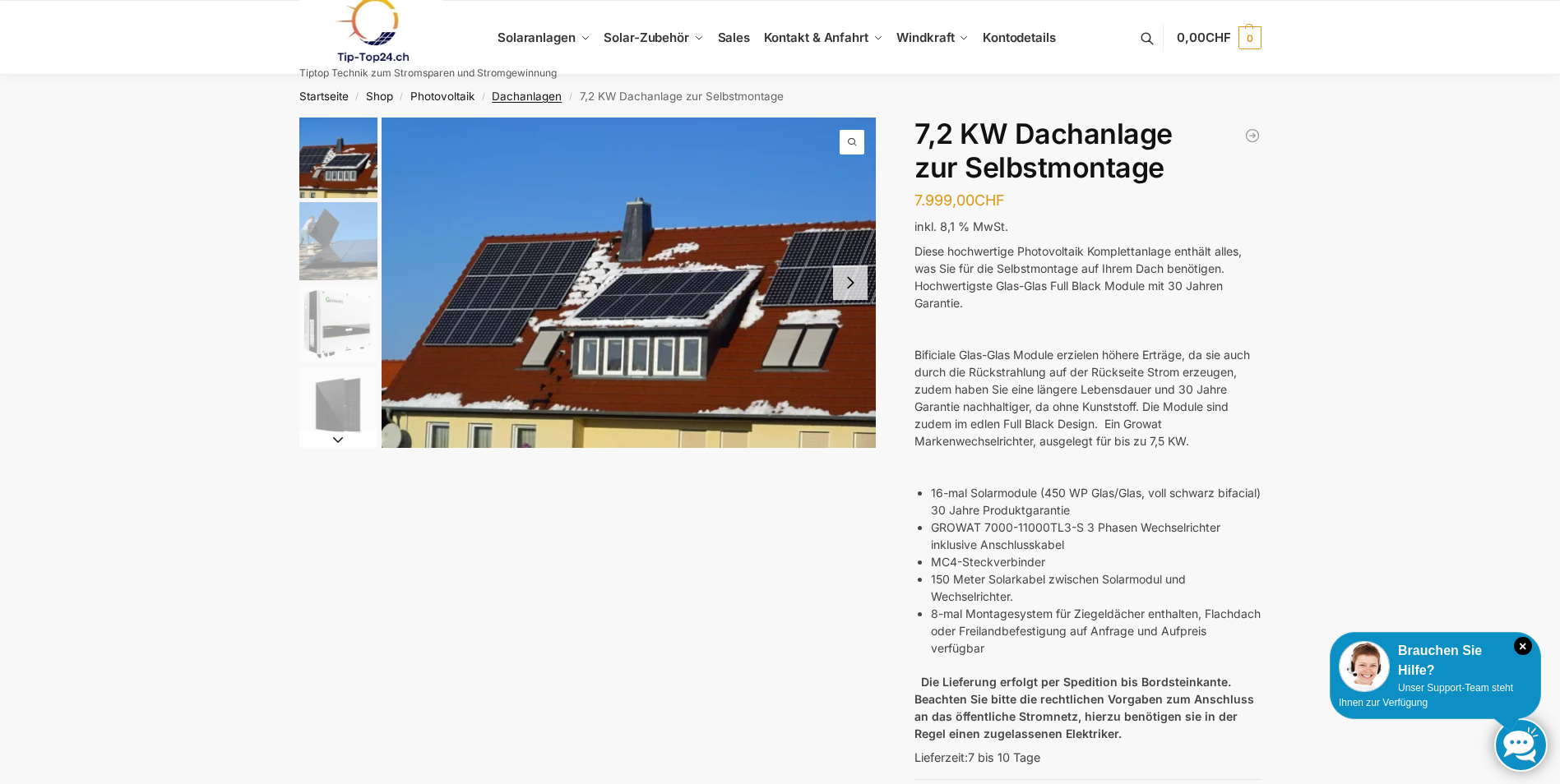
click at [514, 97] on link "Dachanlagen" at bounding box center [527, 96] width 70 height 13
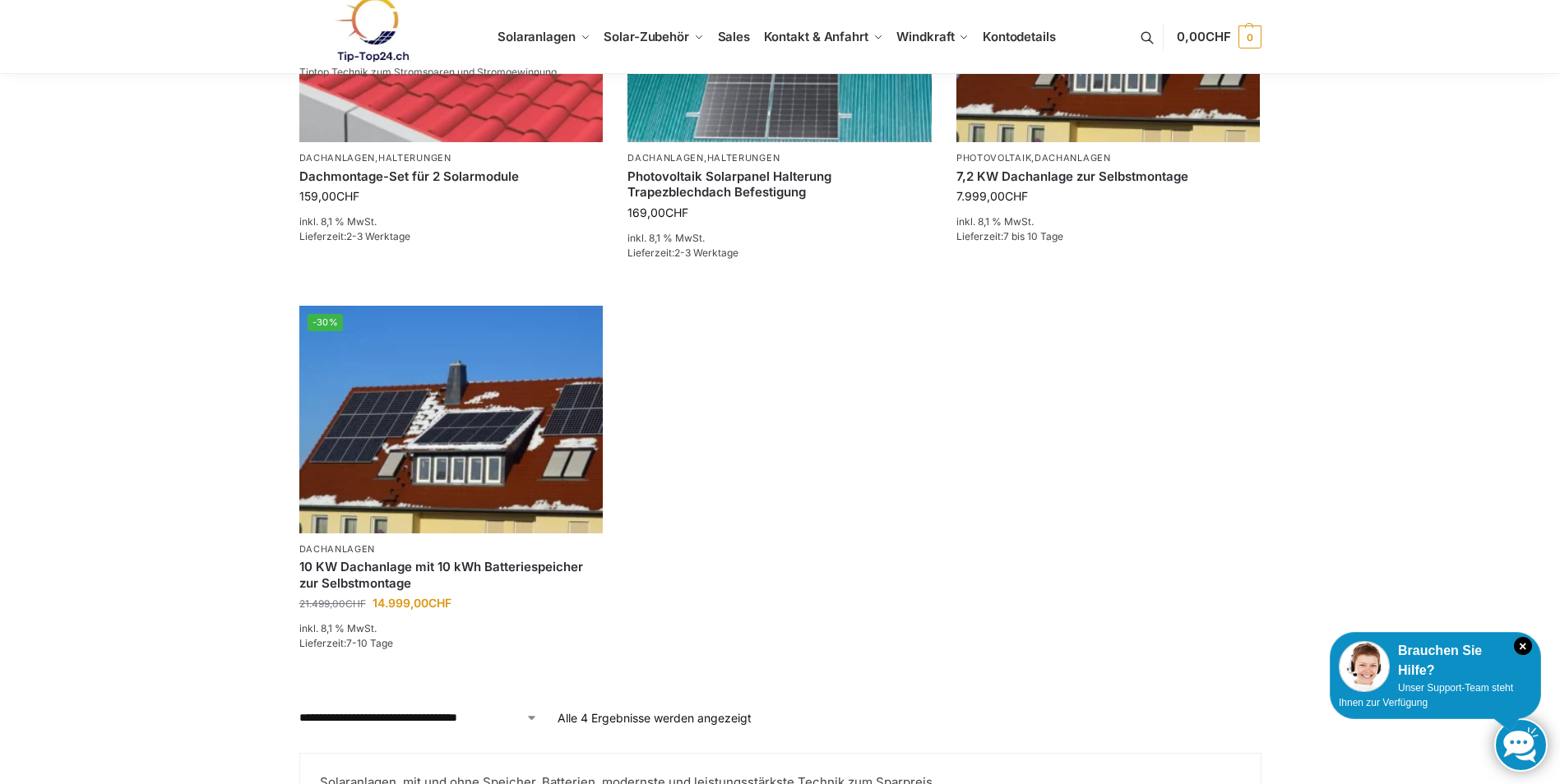
scroll to position [658, 0]
